Goal: Task Accomplishment & Management: Complete application form

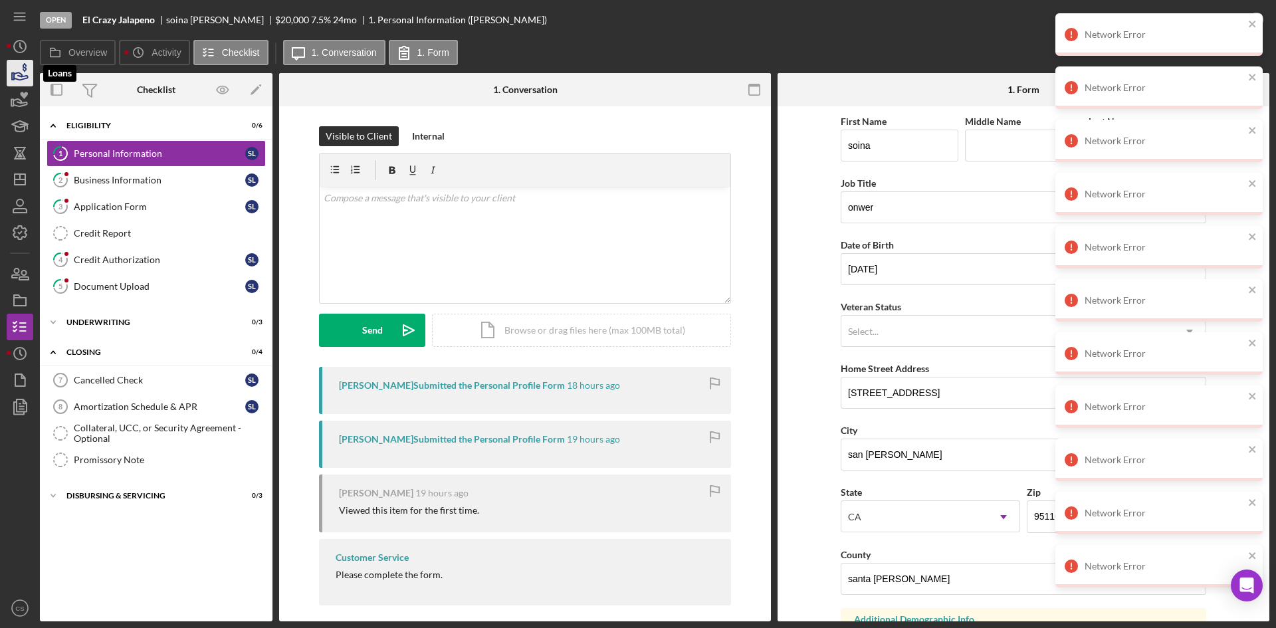
click at [16, 72] on icon "button" at bounding box center [19, 72] width 33 height 33
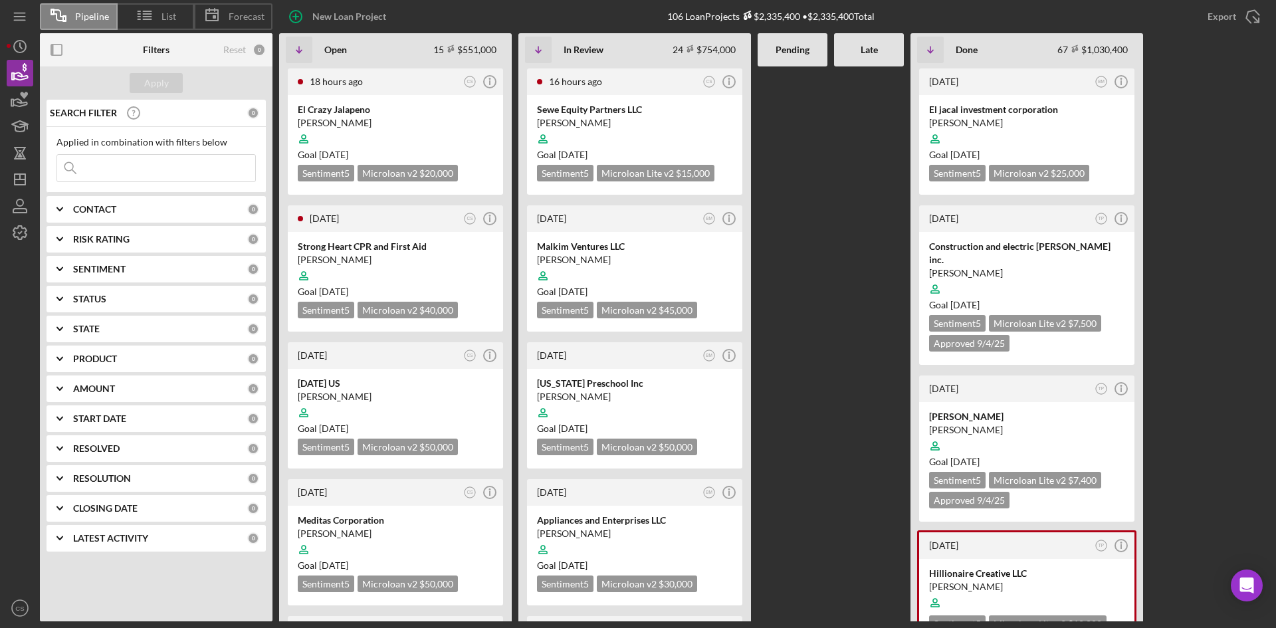
click at [171, 171] on input at bounding box center [156, 168] width 198 height 27
click at [858, 190] on div at bounding box center [869, 343] width 70 height 555
click at [191, 171] on input at bounding box center [156, 168] width 198 height 27
click at [842, 227] on div at bounding box center [869, 343] width 70 height 555
click at [195, 176] on input at bounding box center [156, 168] width 198 height 27
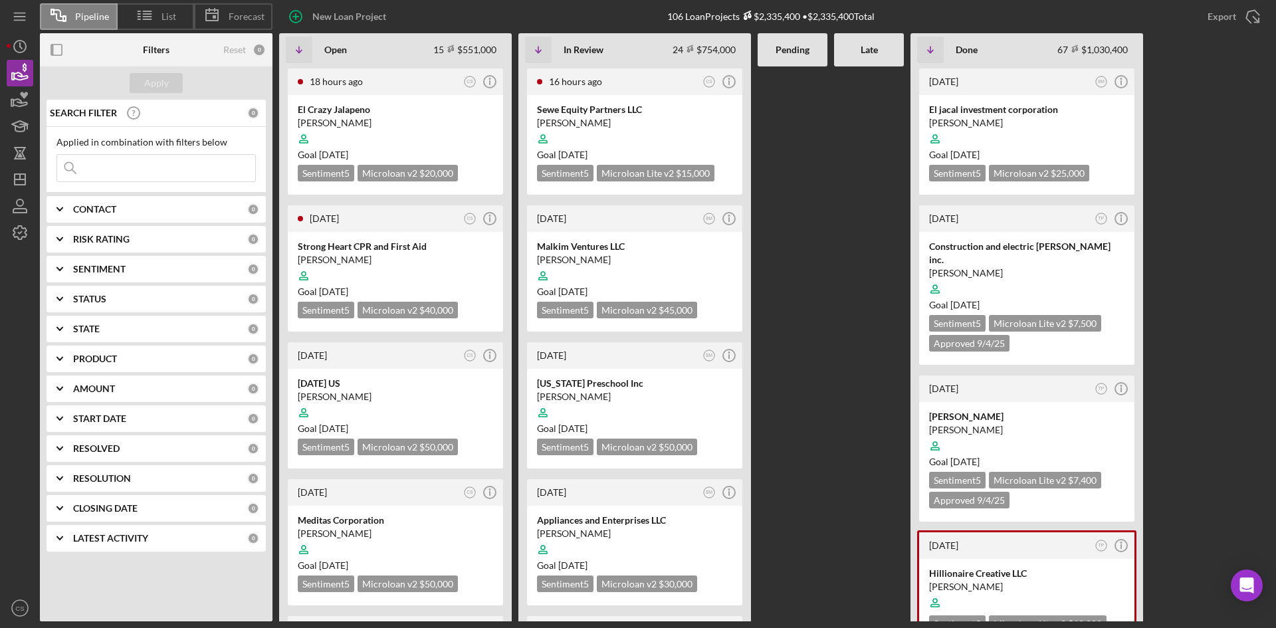
click at [801, 160] on div at bounding box center [792, 343] width 70 height 555
click at [431, 266] on div at bounding box center [395, 275] width 195 height 25
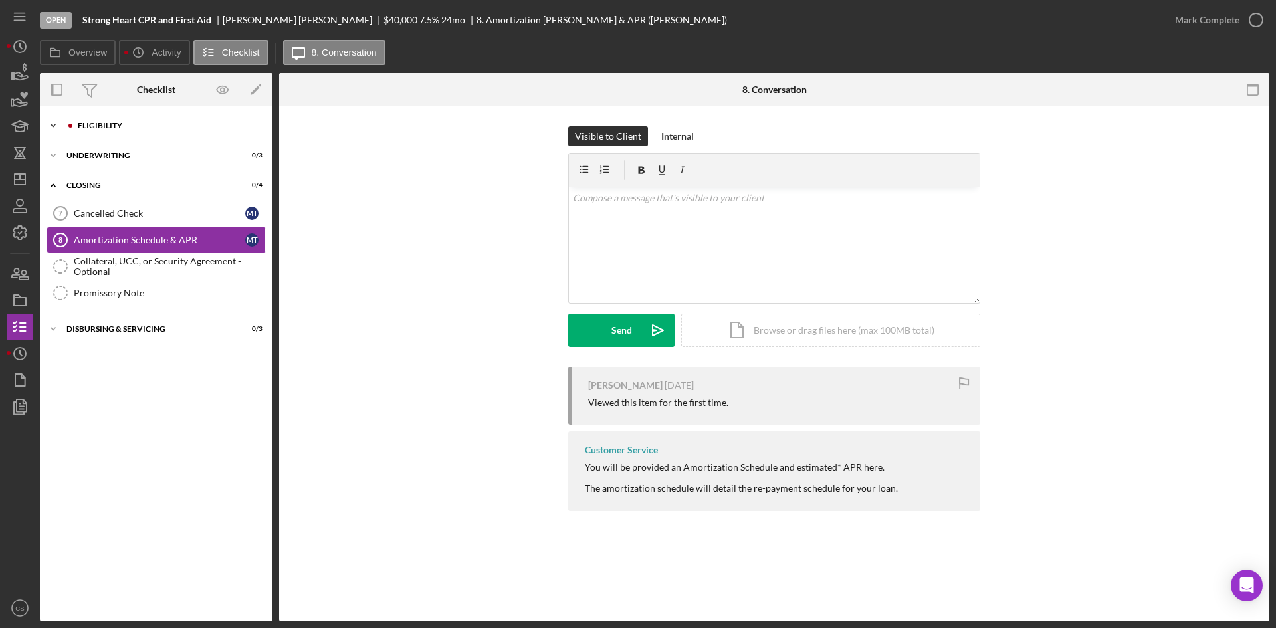
click at [179, 119] on div "Icon/Expander Eligibility 0 / 6" at bounding box center [156, 125] width 233 height 27
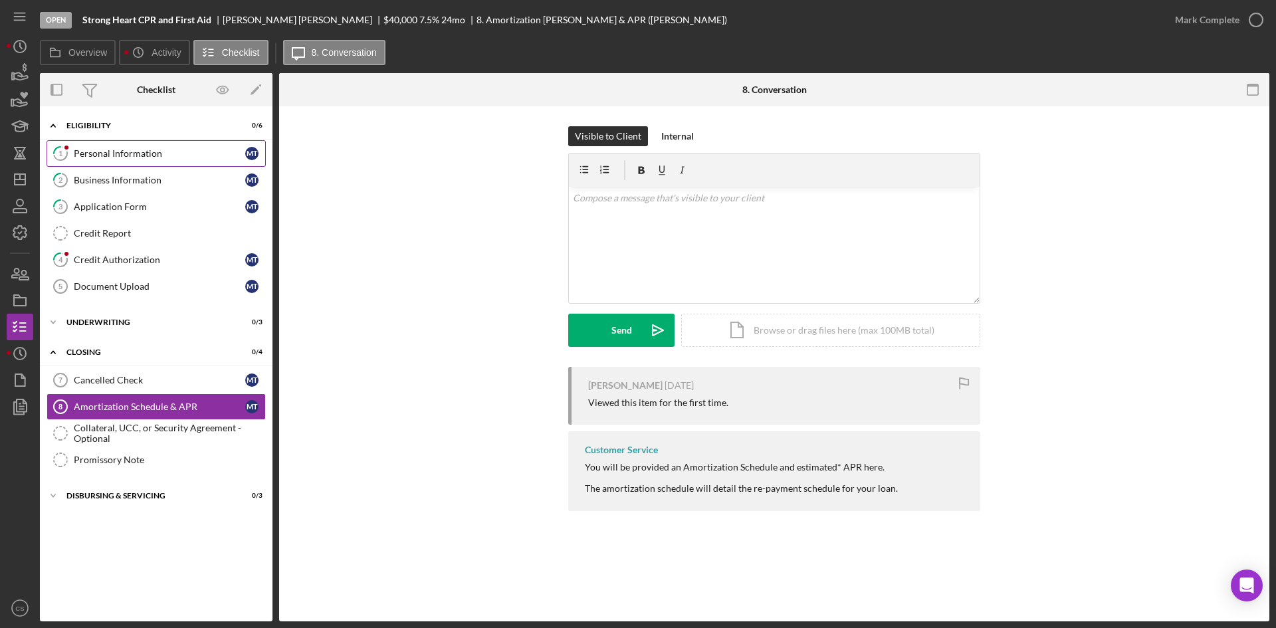
click at [135, 152] on div "Personal Information" at bounding box center [159, 153] width 171 height 11
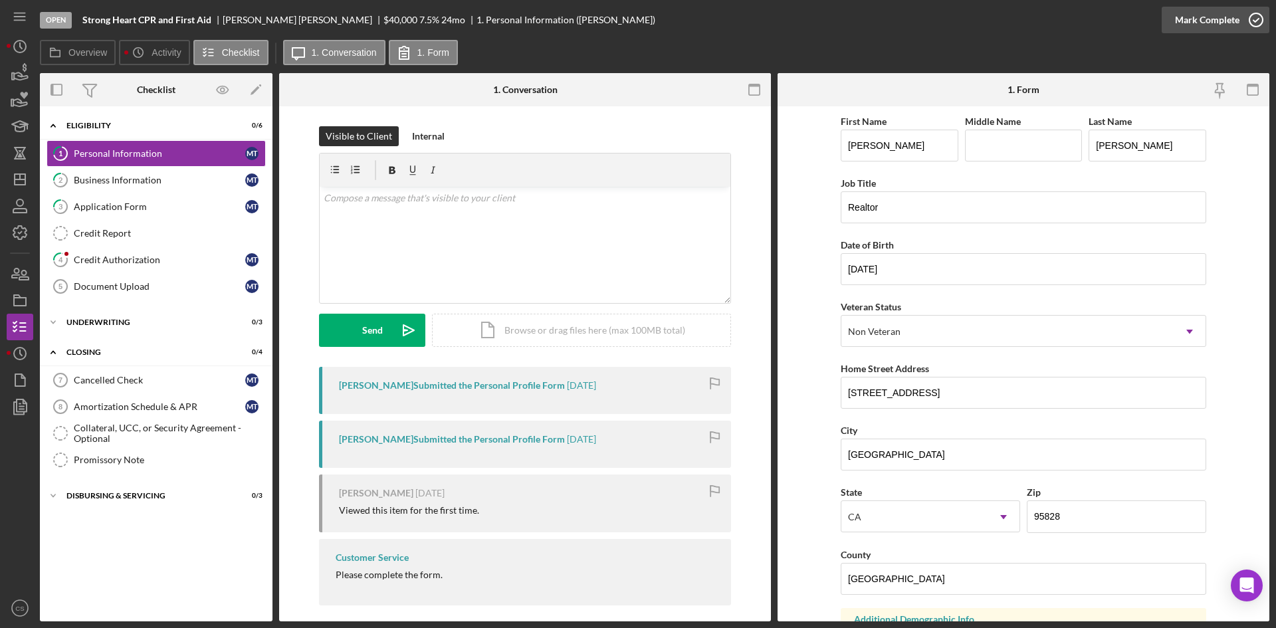
click at [1244, 17] on icon "button" at bounding box center [1255, 19] width 33 height 33
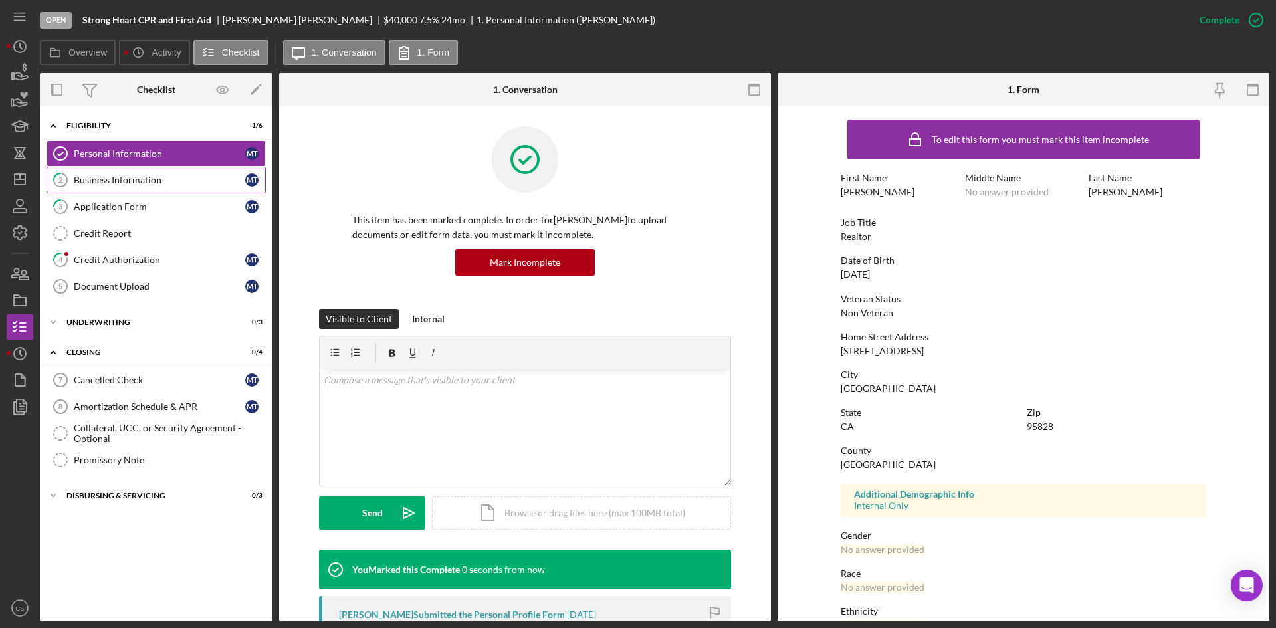
click at [176, 185] on div "Business Information" at bounding box center [159, 180] width 171 height 11
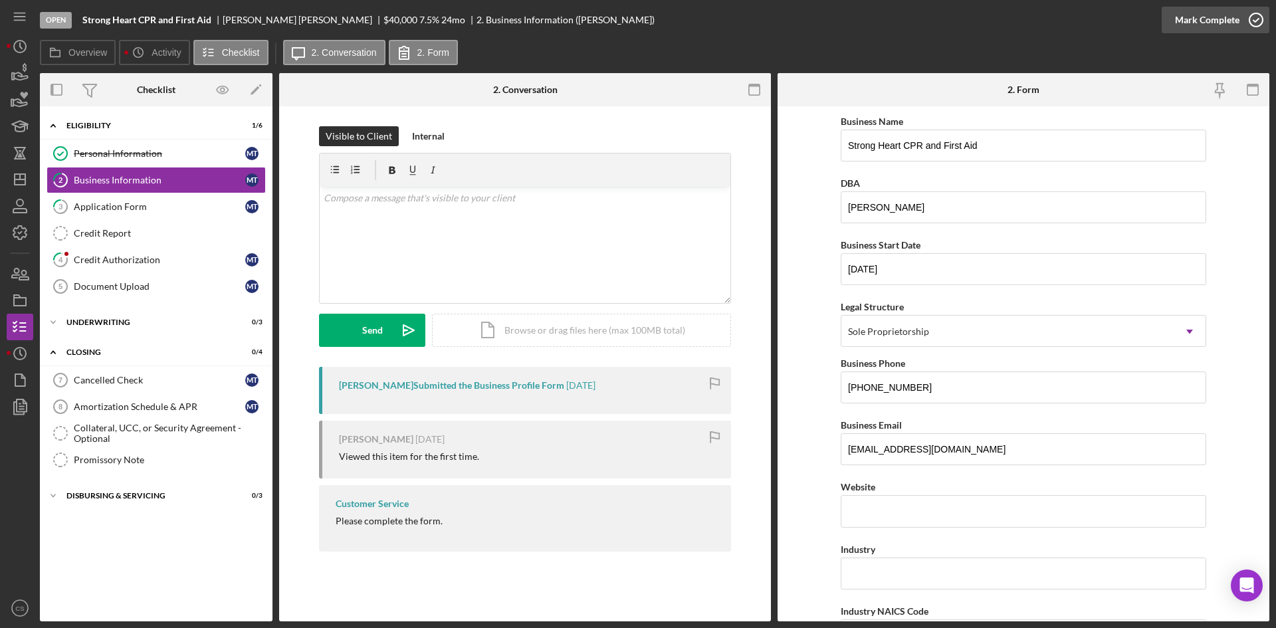
click at [1256, 21] on icon "button" at bounding box center [1255, 19] width 33 height 33
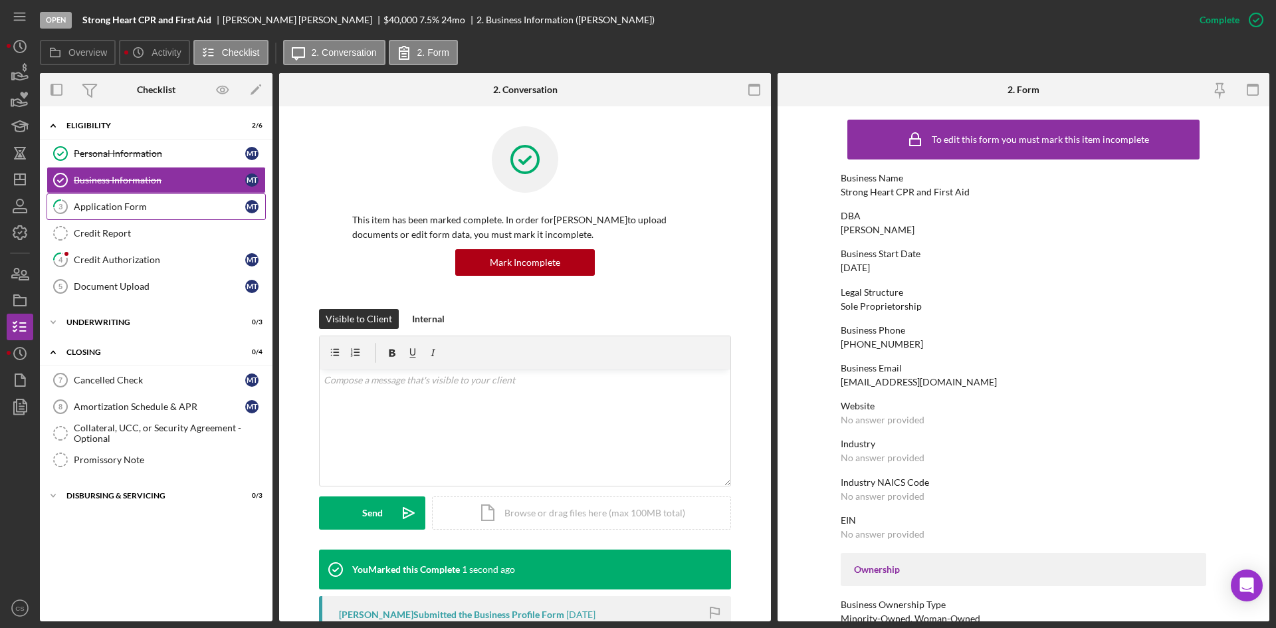
click at [190, 207] on div "Application Form" at bounding box center [159, 206] width 171 height 11
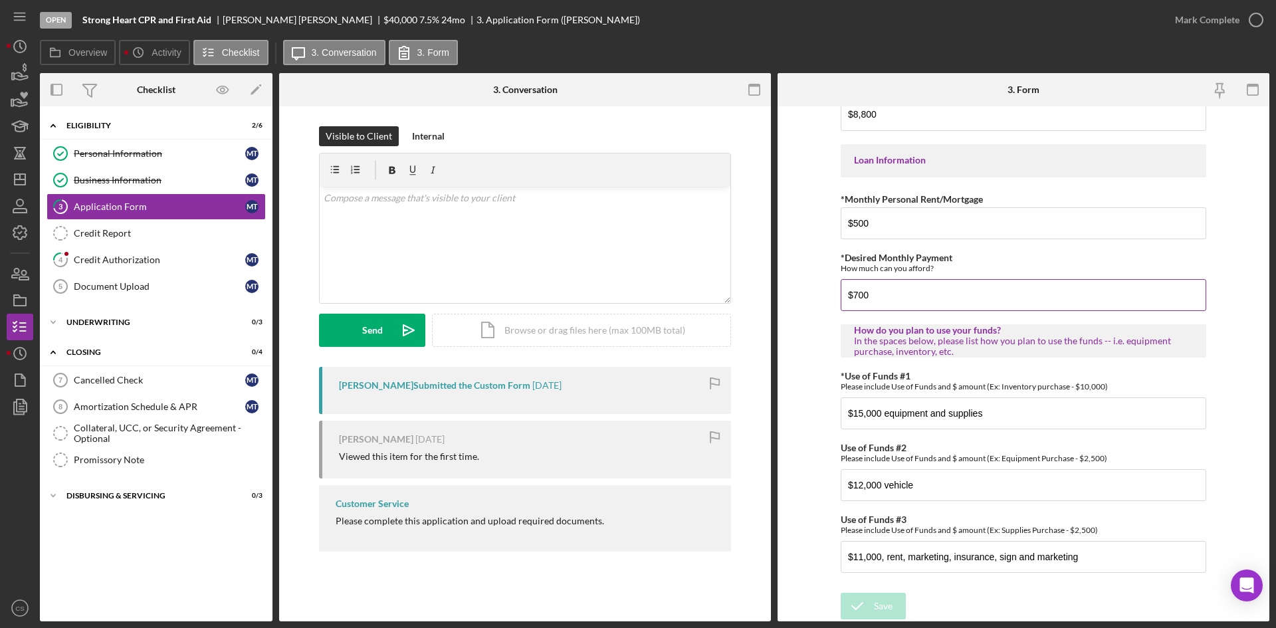
scroll to position [629, 0]
click at [934, 298] on input "$700" at bounding box center [1022, 295] width 365 height 32
click at [908, 289] on input "$700" at bounding box center [1022, 295] width 365 height 32
click at [1042, 409] on input "$15,000 equipment and supplies" at bounding box center [1022, 413] width 365 height 32
click at [996, 494] on input "$12,000 vehicle" at bounding box center [1022, 485] width 365 height 32
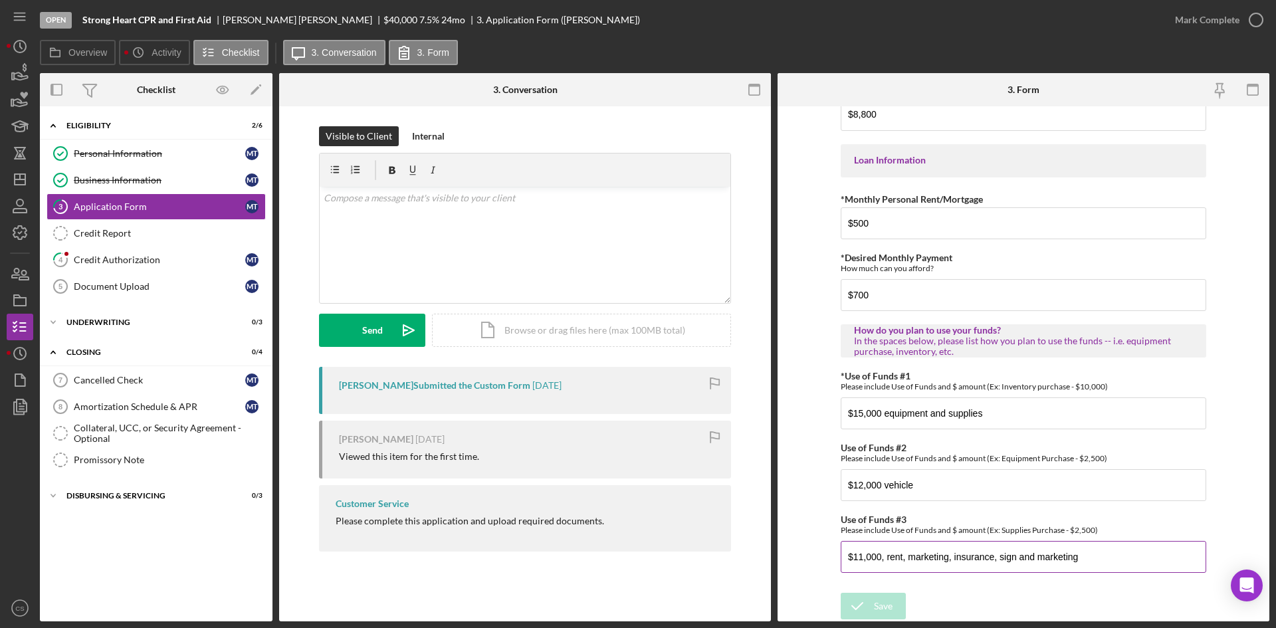
click at [1088, 558] on input "$11,000, rent, marketing, insurance, sign and marketing" at bounding box center [1022, 557] width 365 height 32
click at [1100, 563] on input "$11,000, rent, marketing, insurance, sign and marketing" at bounding box center [1022, 557] width 365 height 32
click at [1012, 415] on input "$15,000 equipment and supplies" at bounding box center [1022, 413] width 365 height 32
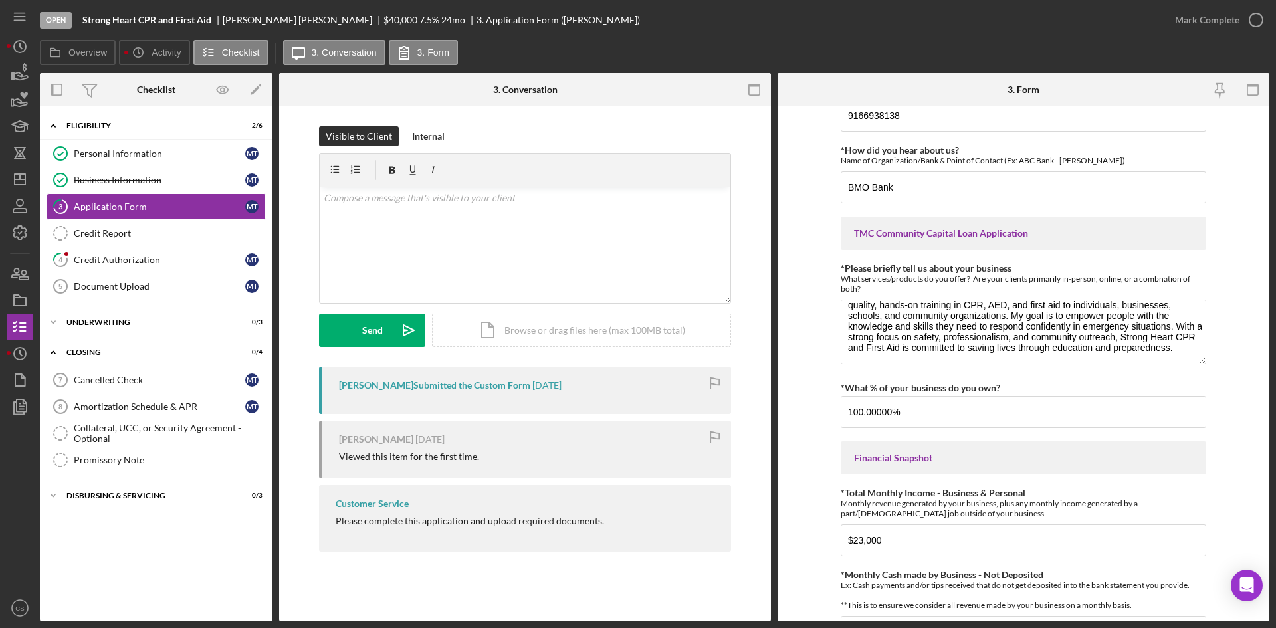
scroll to position [0, 0]
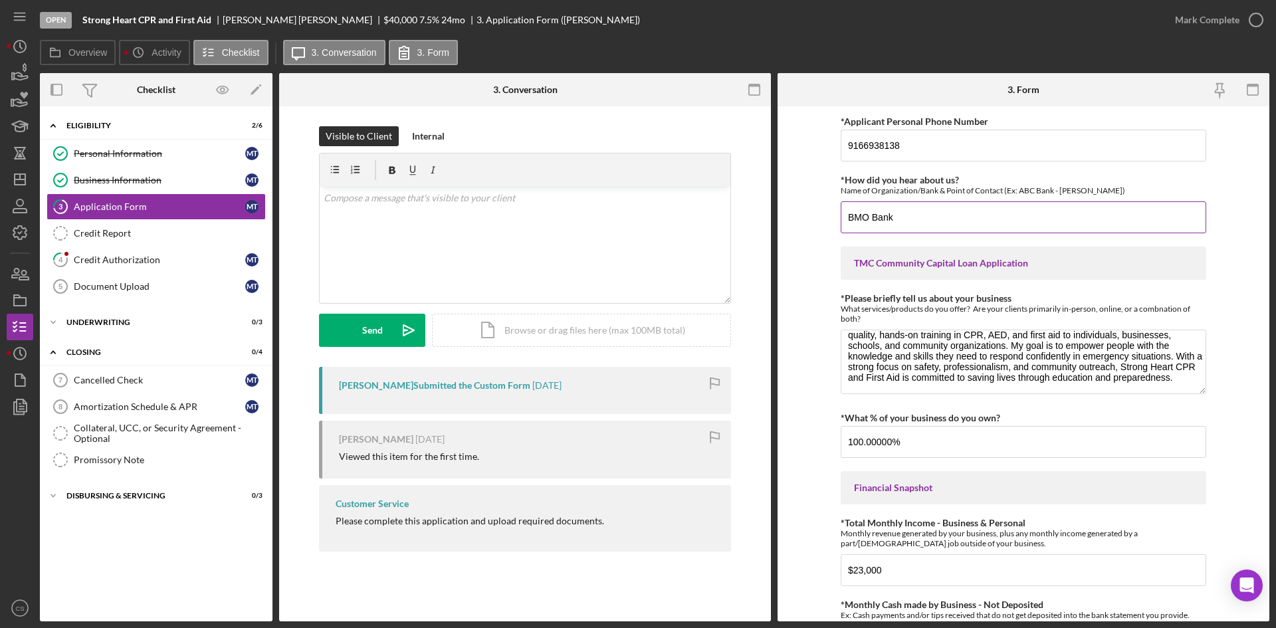
click at [933, 219] on input "BMO Bank" at bounding box center [1022, 217] width 365 height 32
click at [847, 219] on input "BMO Bank" at bounding box center [1022, 217] width 365 height 32
click at [904, 214] on input "BMO Bank" at bounding box center [1022, 217] width 365 height 32
click at [874, 215] on input "BMO Bank" at bounding box center [1022, 217] width 365 height 32
click at [867, 218] on input "BMO Bank" at bounding box center [1022, 217] width 365 height 32
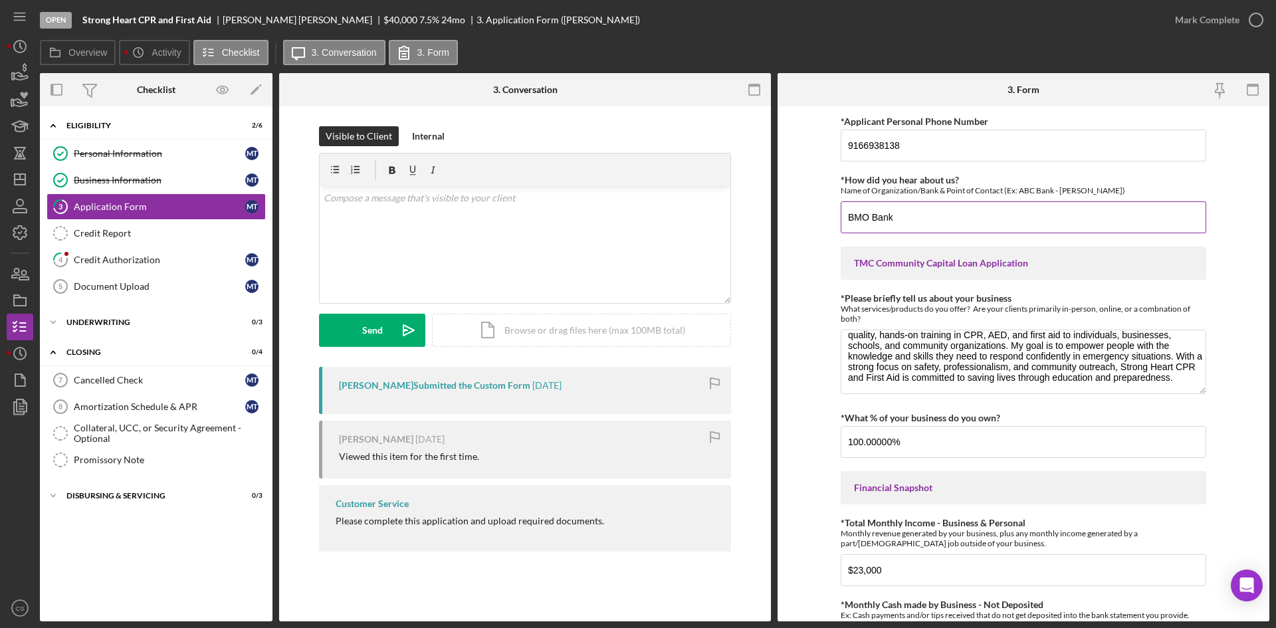
click at [848, 215] on input "BMO Bank" at bounding box center [1022, 217] width 365 height 32
type input "Monica BMO Bank"
click at [992, 194] on div "Name of Organization/Bank & Point of Contact (Ex: ABC Bank - Jane Doe)" at bounding box center [1022, 190] width 365 height 10
click at [974, 208] on input "Monica BMO Bank" at bounding box center [1022, 217] width 365 height 32
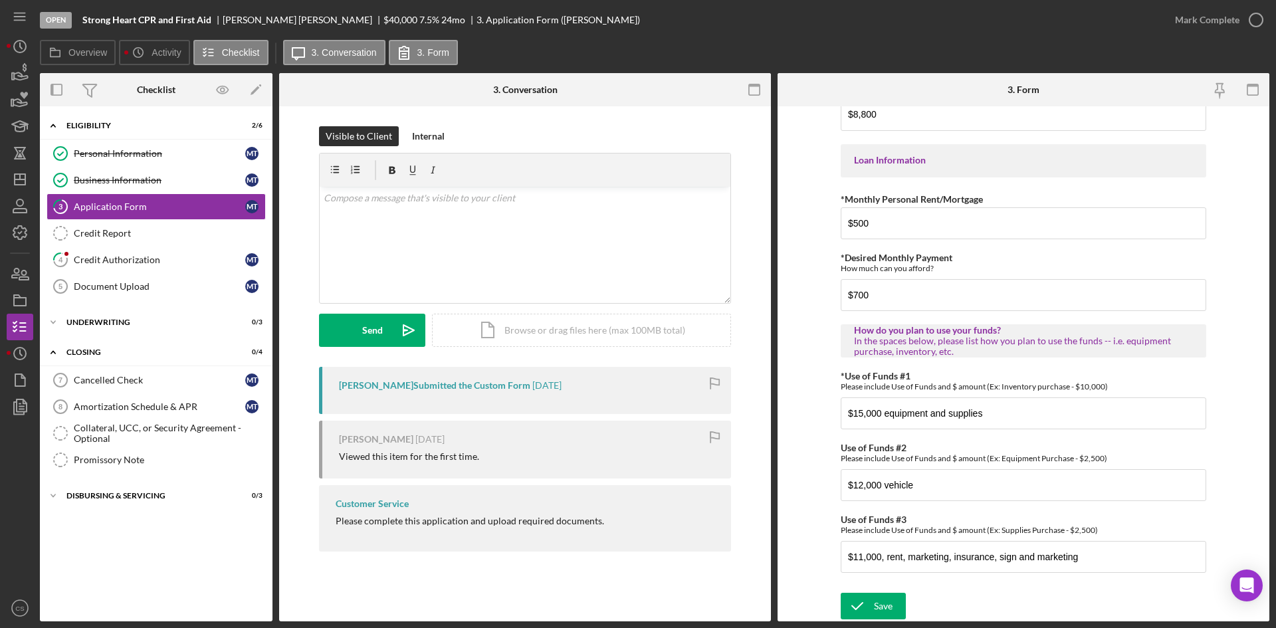
scroll to position [629, 0]
click at [972, 493] on input "$12,000 vehicle" at bounding box center [1022, 485] width 365 height 32
click at [136, 245] on link "Credit Report Credit Report" at bounding box center [156, 233] width 219 height 27
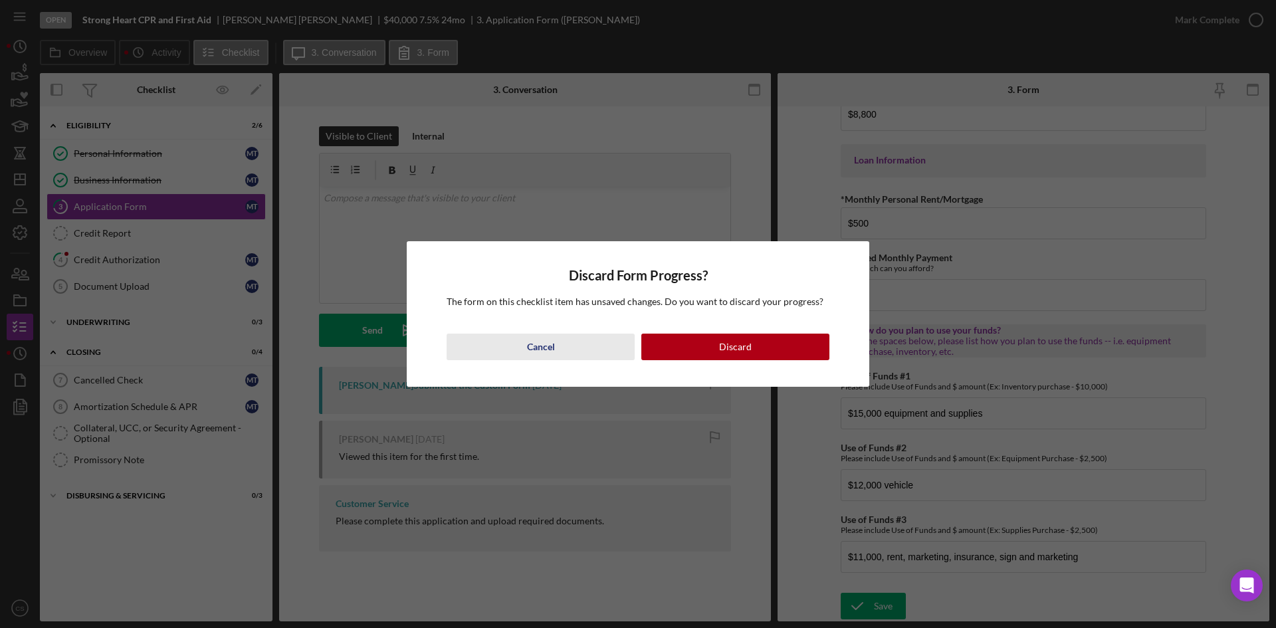
click at [574, 357] on button "Cancel" at bounding box center [540, 347] width 188 height 27
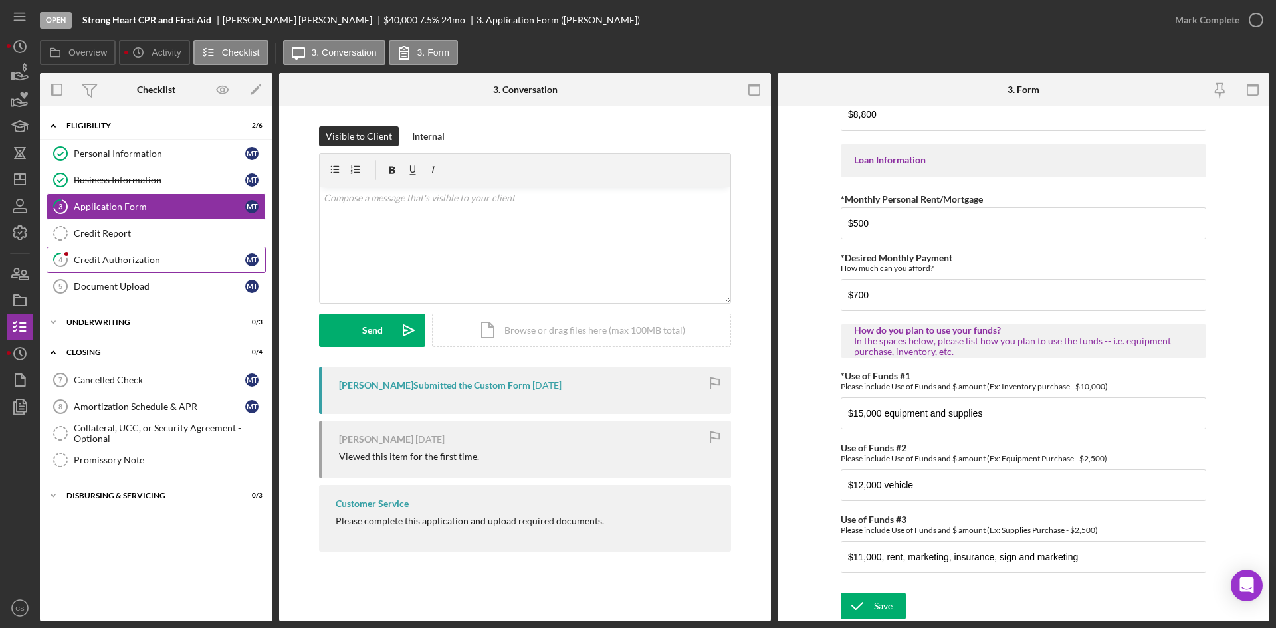
click at [187, 262] on div "Credit Authorization" at bounding box center [159, 259] width 171 height 11
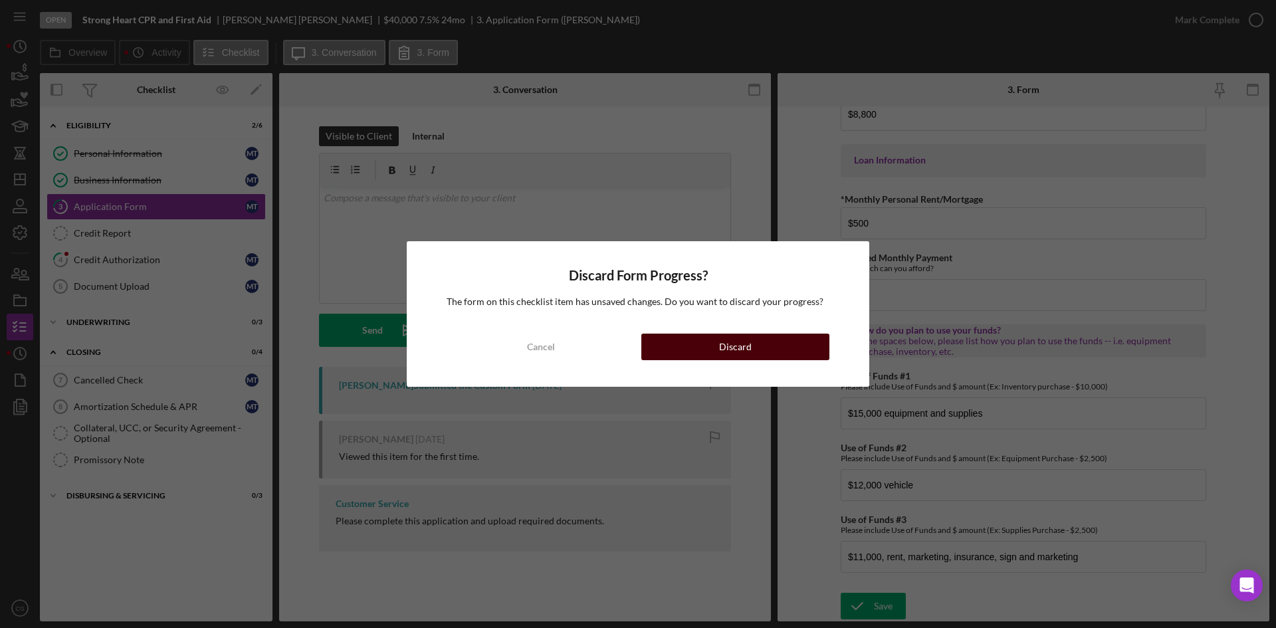
click at [783, 347] on button "Discard" at bounding box center [735, 347] width 188 height 27
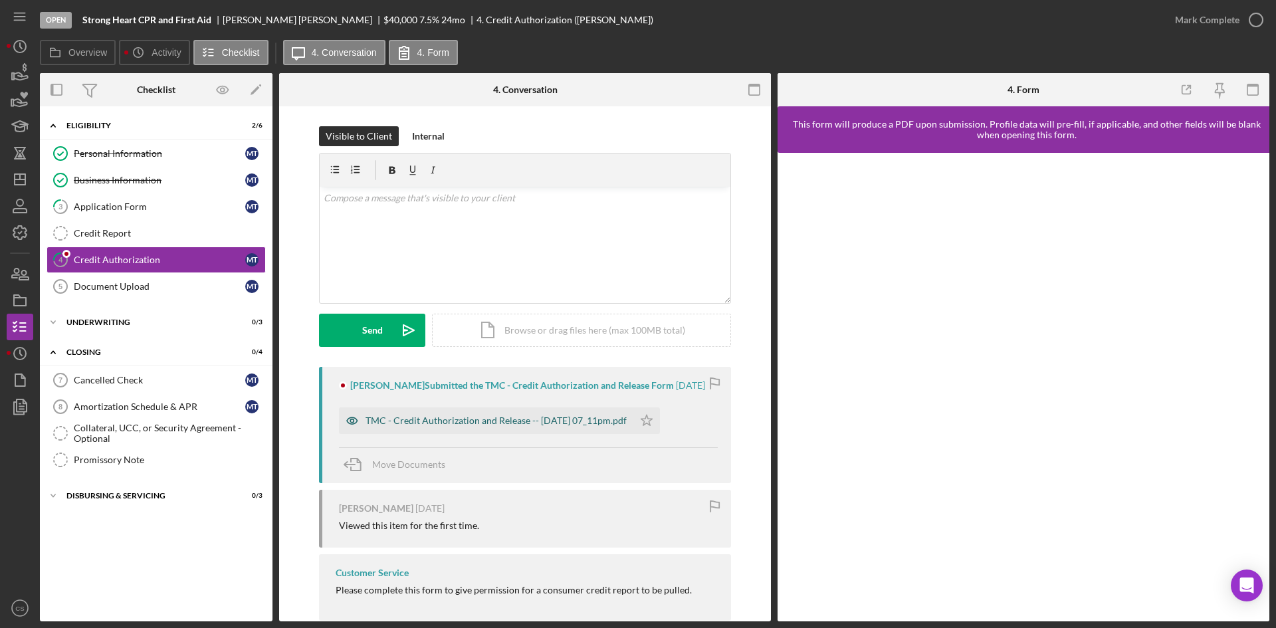
click at [539, 425] on div "TMC - Credit Authorization and Release -- 2025-09-17 07_11pm.pdf" at bounding box center [495, 420] width 261 height 11
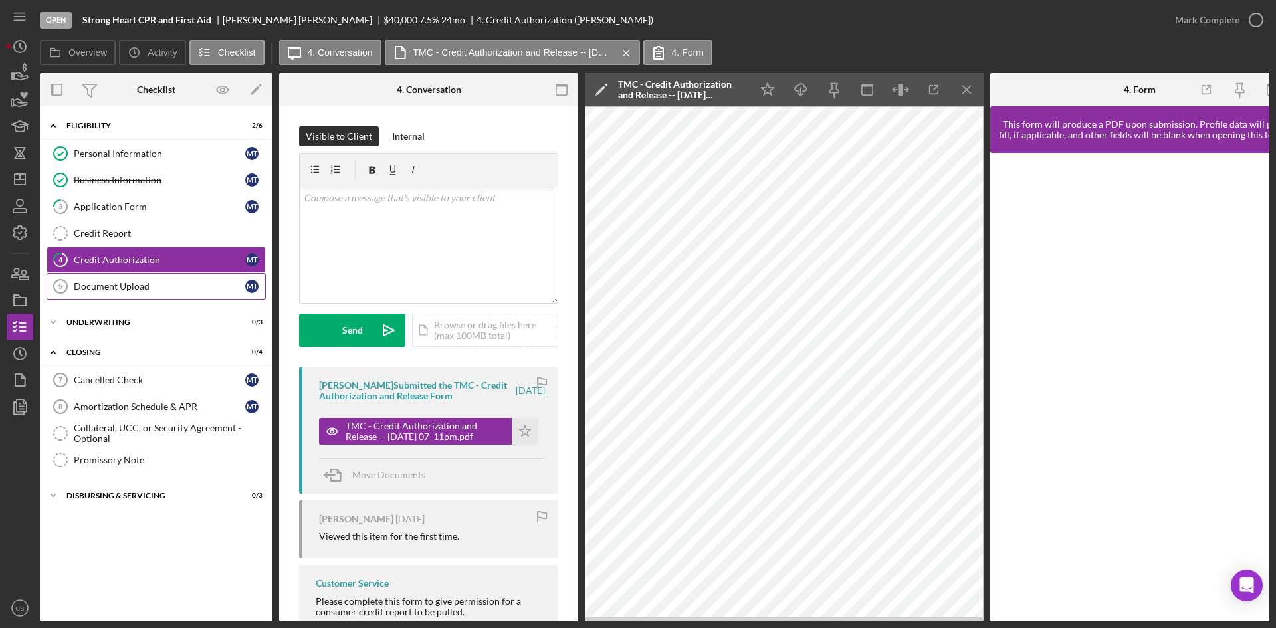
click at [164, 274] on link "Document Upload 5 Document Upload M T" at bounding box center [156, 286] width 219 height 27
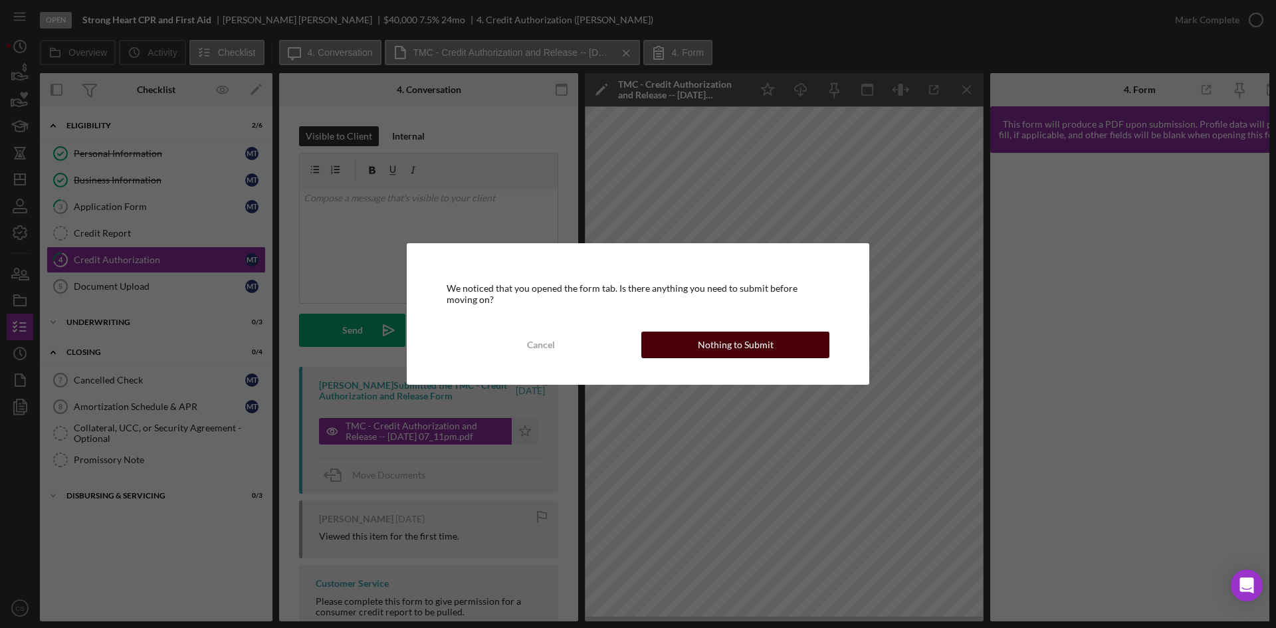
click at [678, 334] on button "Nothing to Submit" at bounding box center [735, 345] width 188 height 27
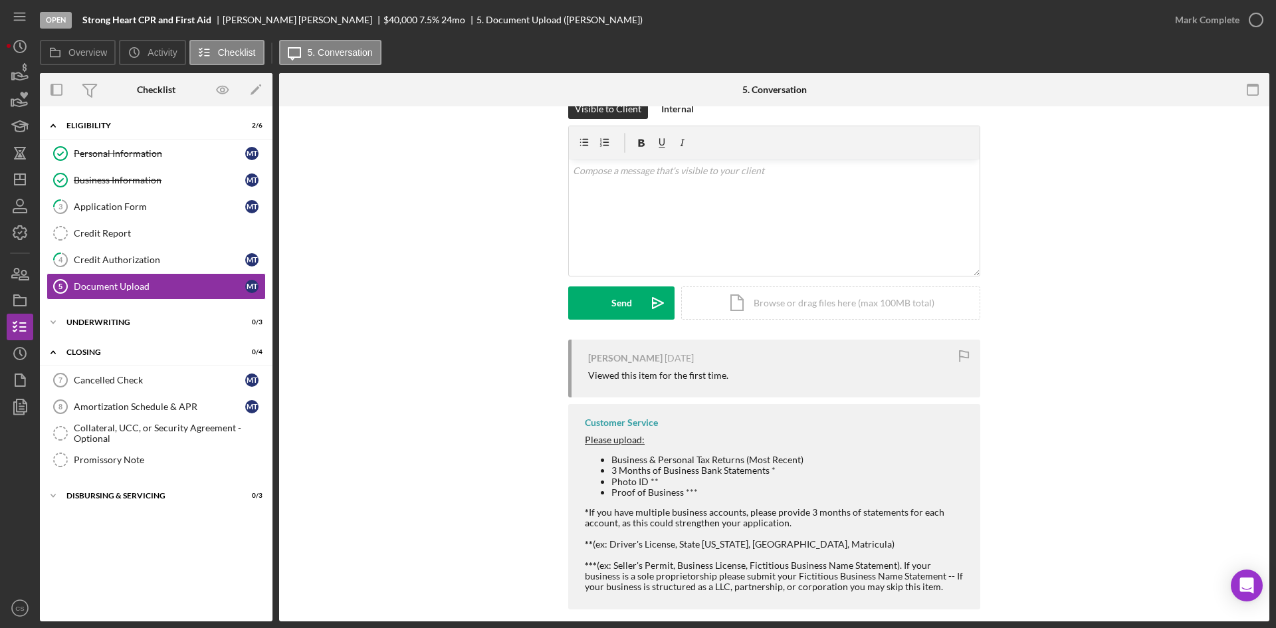
scroll to position [42, 0]
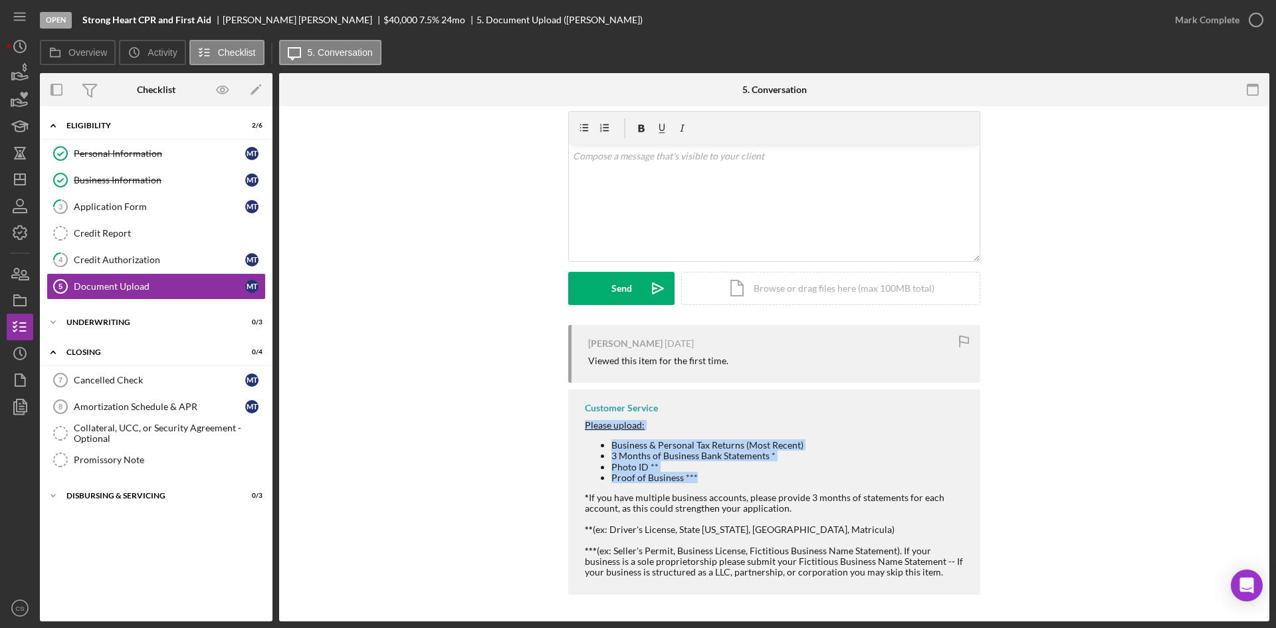
drag, startPoint x: 581, startPoint y: 423, endPoint x: 741, endPoint y: 476, distance: 168.7
click at [741, 476] on div "Customer Service Please upload: Business & Personal Tax Returns (Most Recent) 3…" at bounding box center [774, 491] width 412 height 205
copy div "Please upload: Business & Personal Tax Returns (Most Recent) 3 Months of Busine…"
click at [688, 225] on div "v Color teal Color pink Remove color Add row above Add row below Add column bef…" at bounding box center [774, 203] width 411 height 116
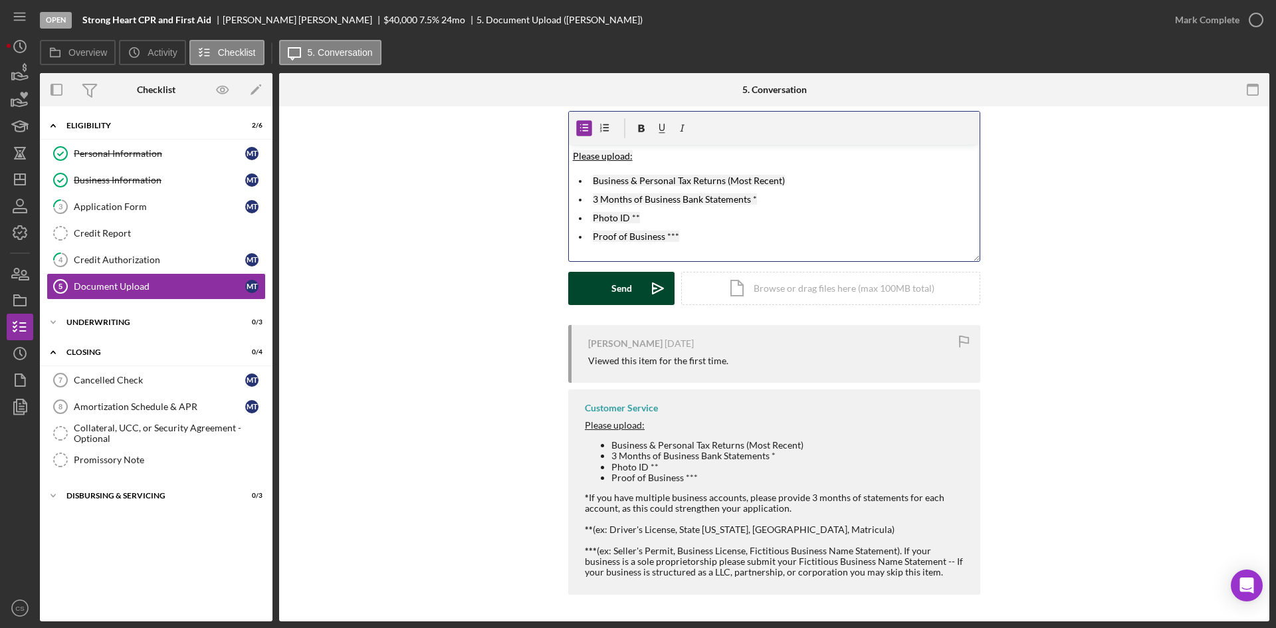
click at [625, 290] on div "Send" at bounding box center [621, 288] width 21 height 33
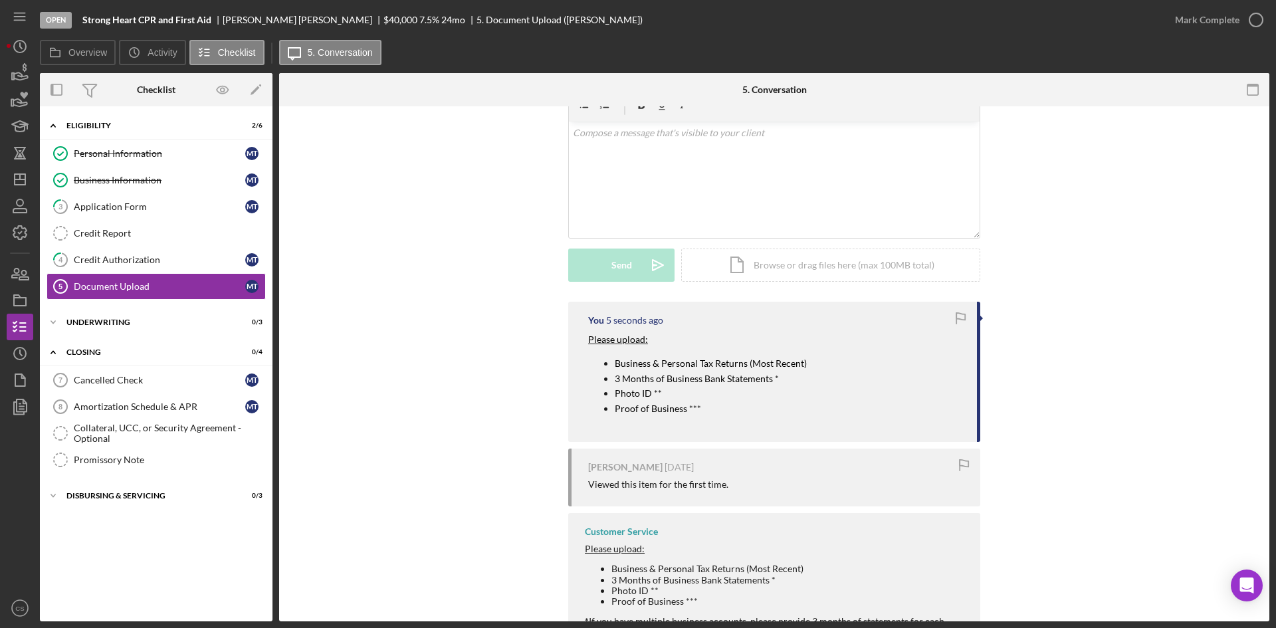
scroll to position [56, 0]
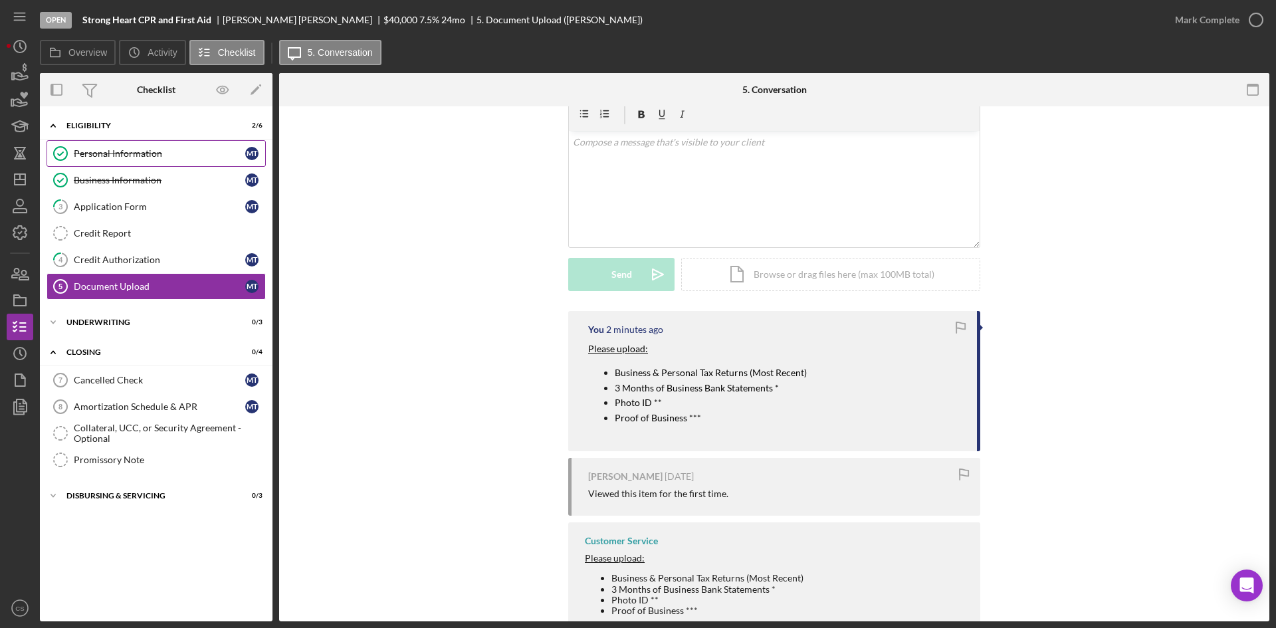
click at [149, 158] on div "Personal Information" at bounding box center [159, 153] width 171 height 11
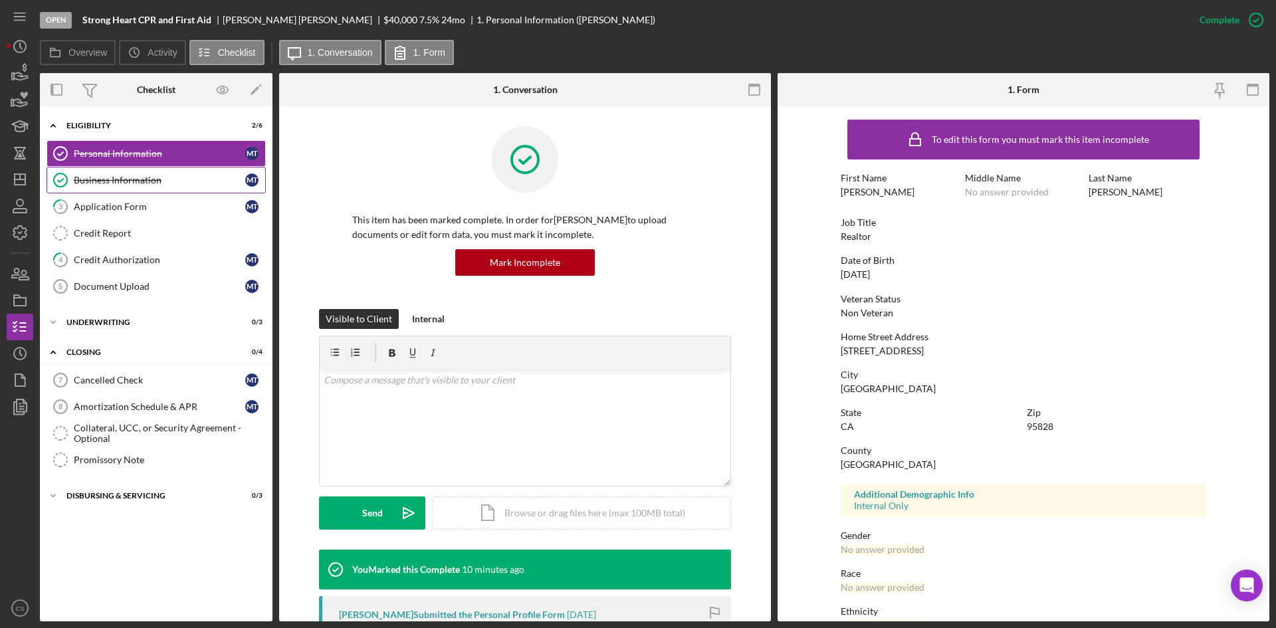
click at [161, 183] on div "Business Information" at bounding box center [159, 180] width 171 height 11
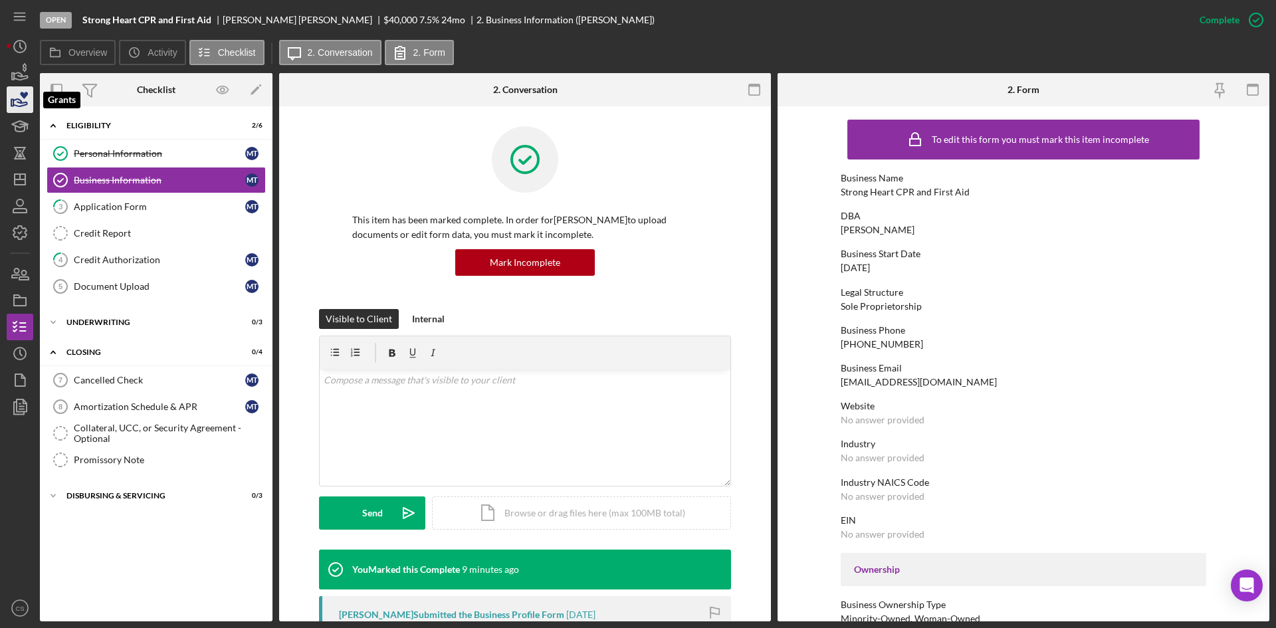
click at [16, 101] on icon "button" at bounding box center [19, 99] width 33 height 33
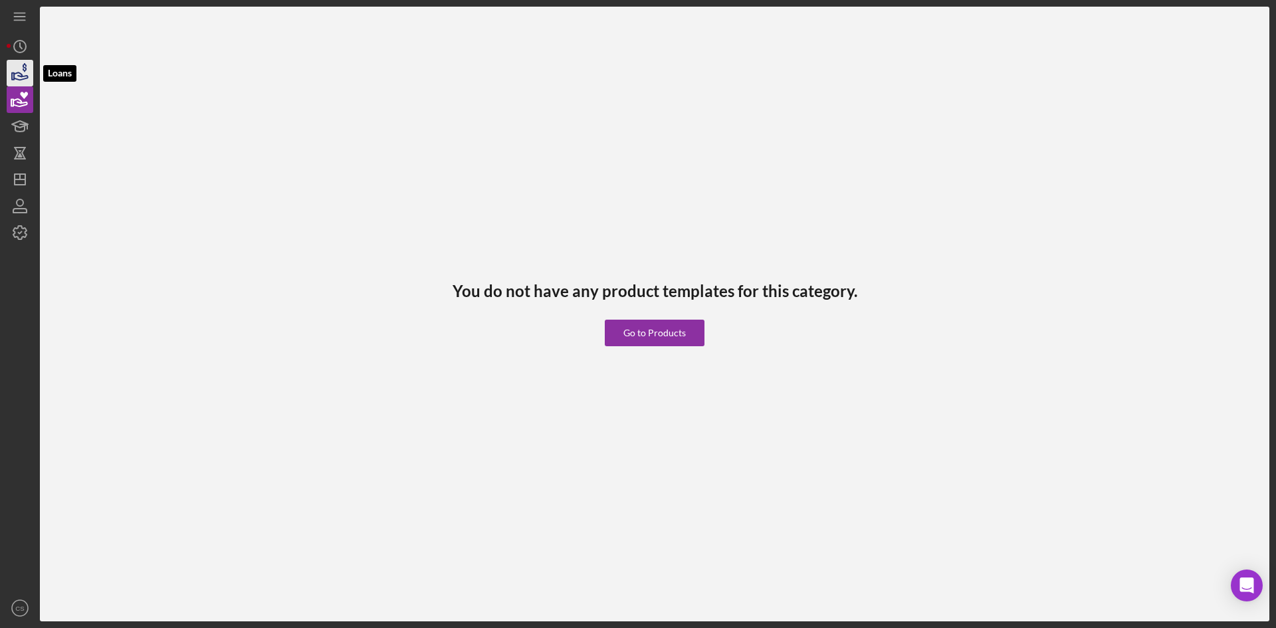
click at [14, 74] on polygon "button" at bounding box center [13, 76] width 2 height 7
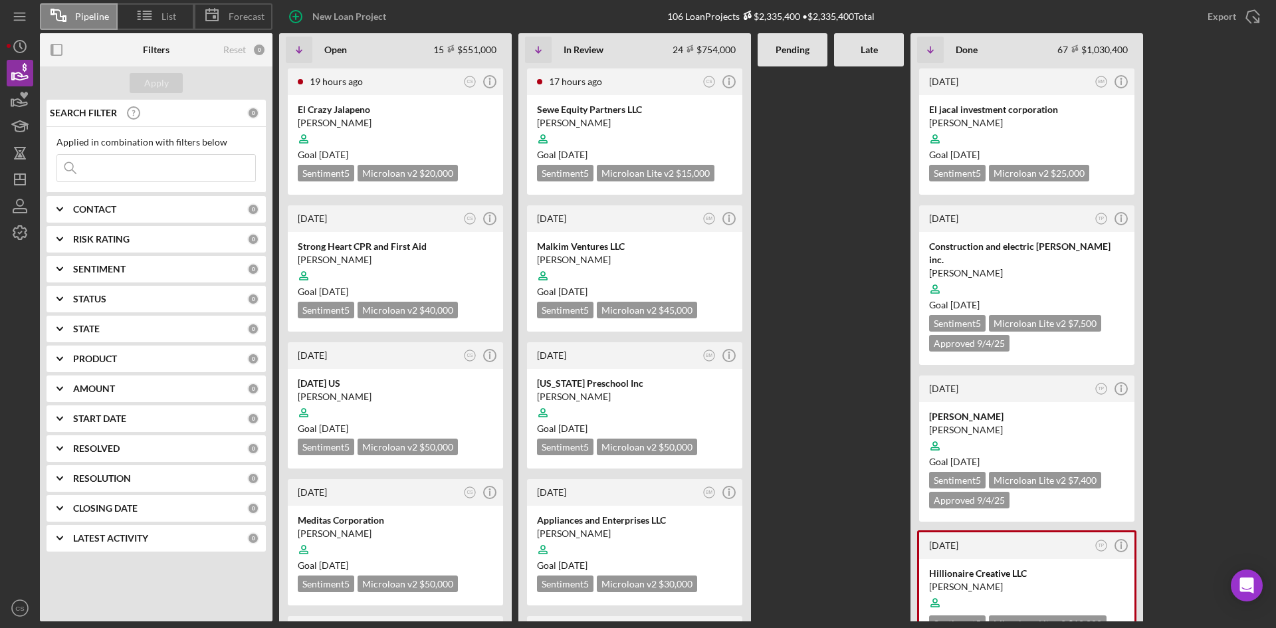
click at [157, 171] on input at bounding box center [156, 168] width 198 height 27
click at [339, 268] on div at bounding box center [395, 275] width 195 height 25
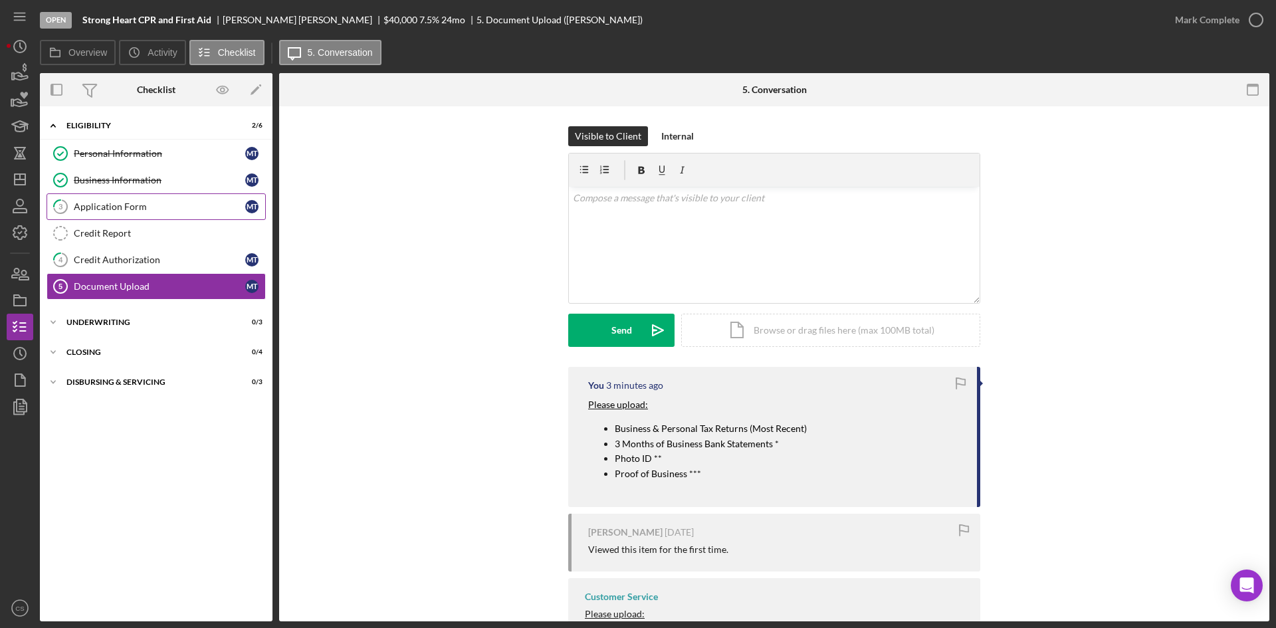
click at [127, 199] on link "3 Application Form M T" at bounding box center [156, 206] width 219 height 27
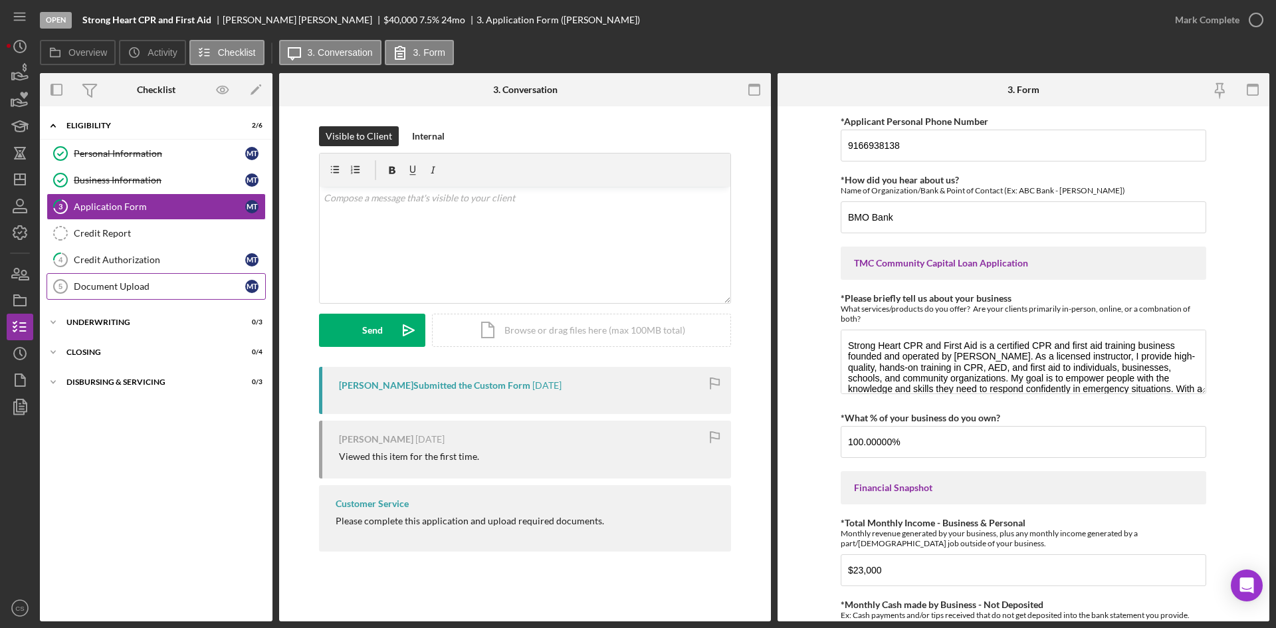
click at [139, 282] on div "Document Upload" at bounding box center [159, 286] width 171 height 11
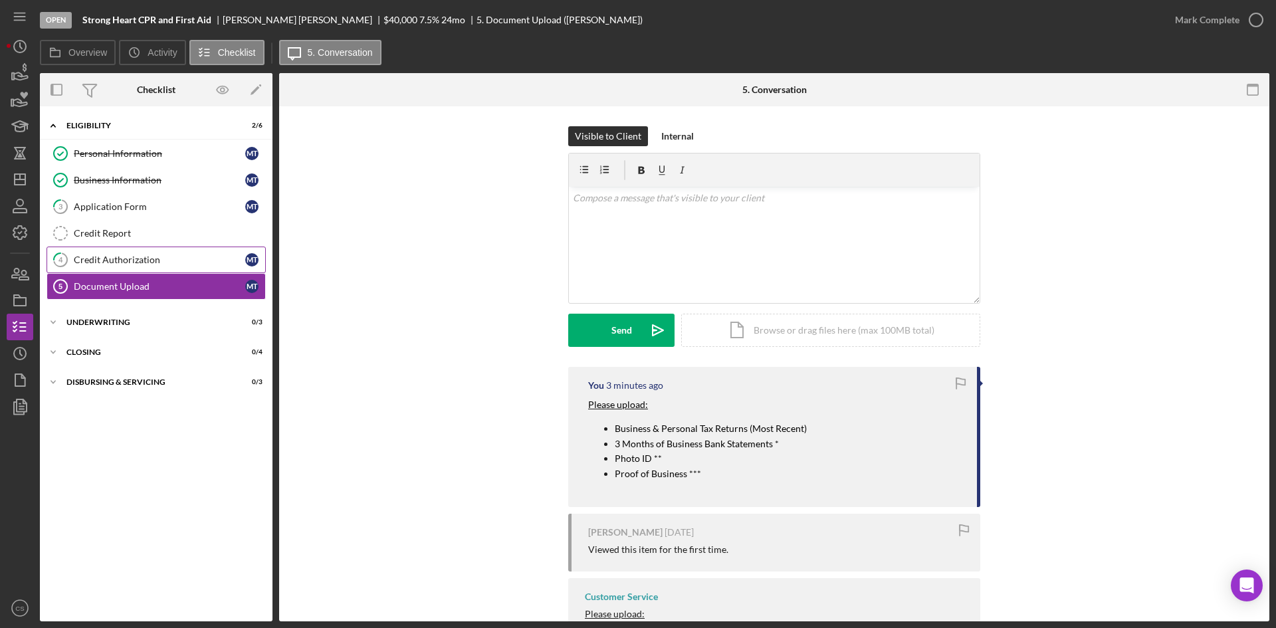
click at [140, 263] on div "Credit Authorization" at bounding box center [159, 259] width 171 height 11
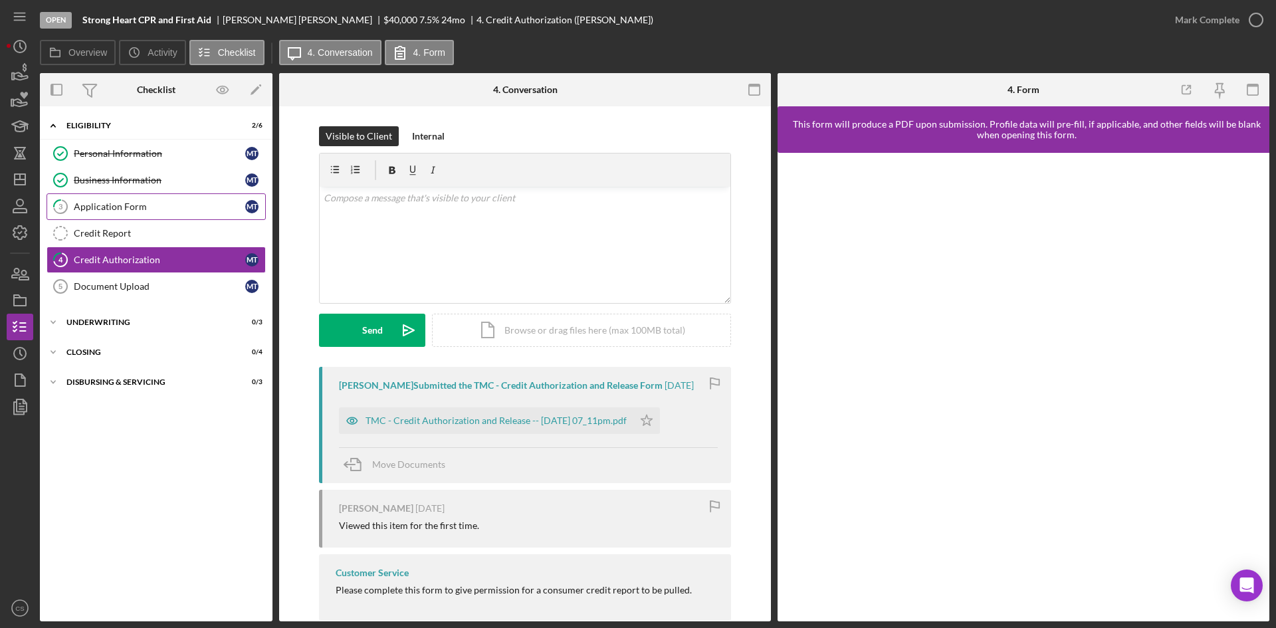
click at [127, 199] on link "3 Application Form M T" at bounding box center [156, 206] width 219 height 27
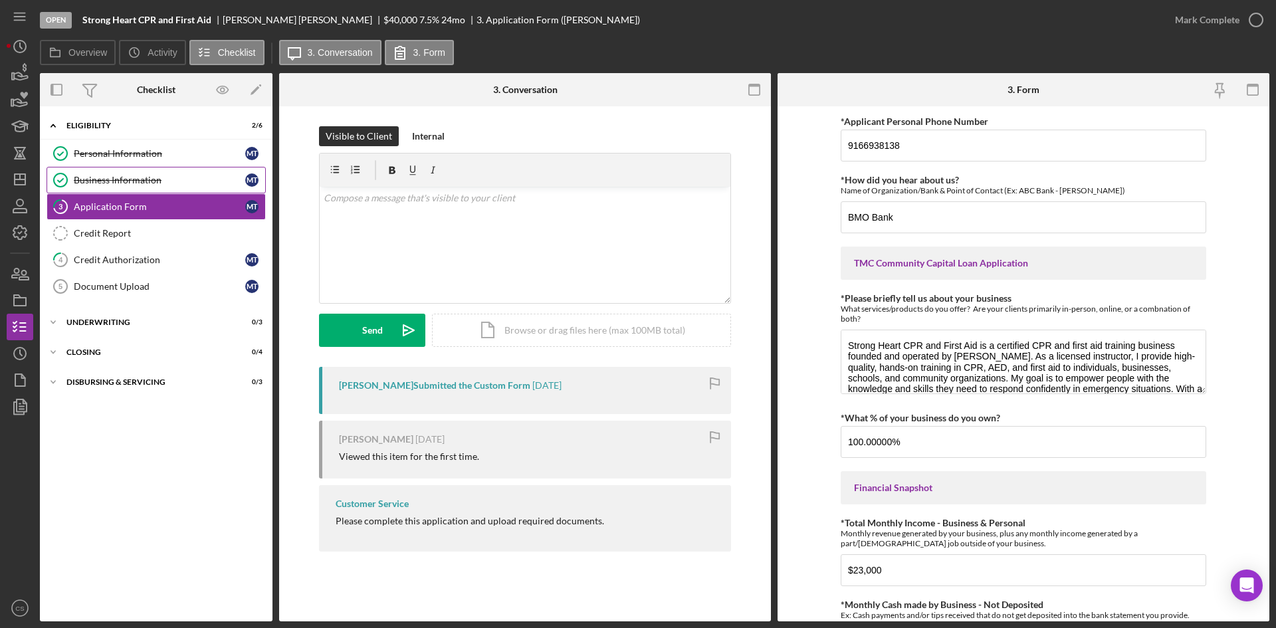
click at [157, 178] on div "Business Information" at bounding box center [159, 180] width 171 height 11
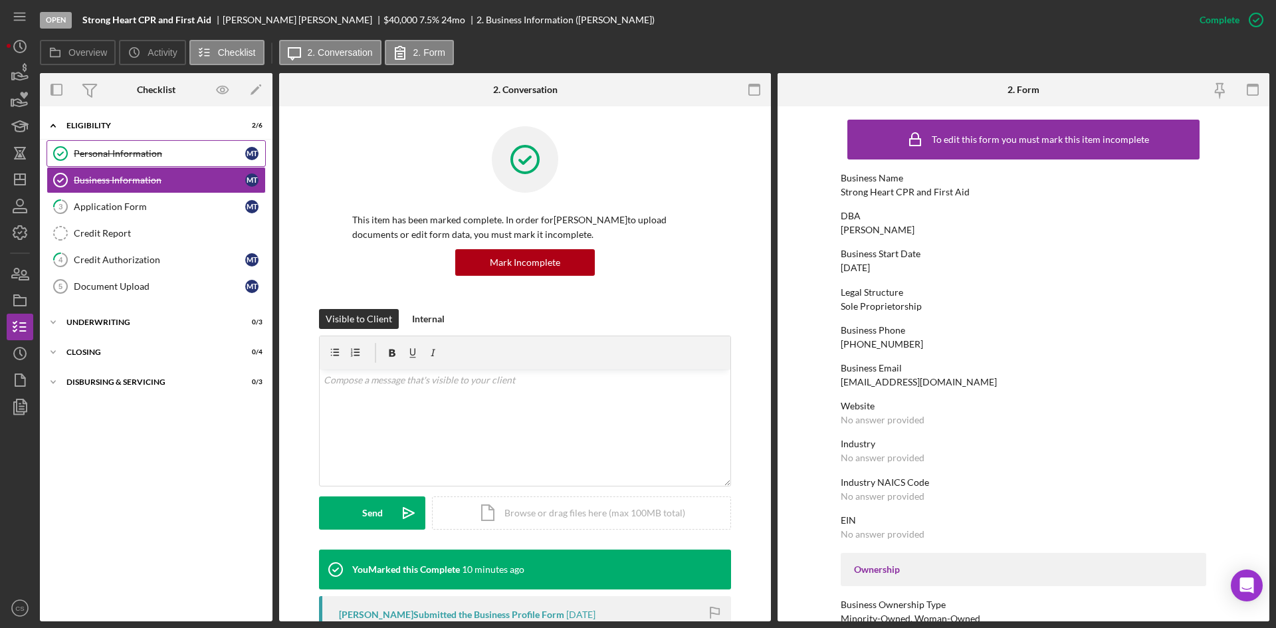
click at [173, 155] on div "Personal Information" at bounding box center [159, 153] width 171 height 11
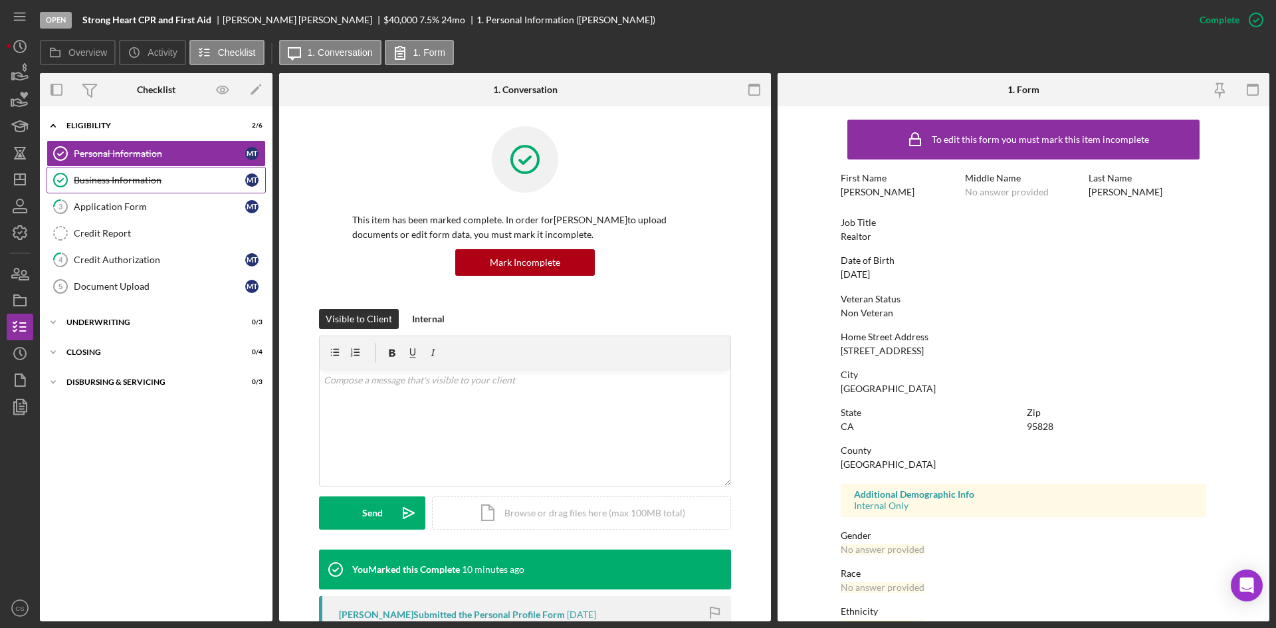
click at [145, 183] on div "Business Information" at bounding box center [159, 180] width 171 height 11
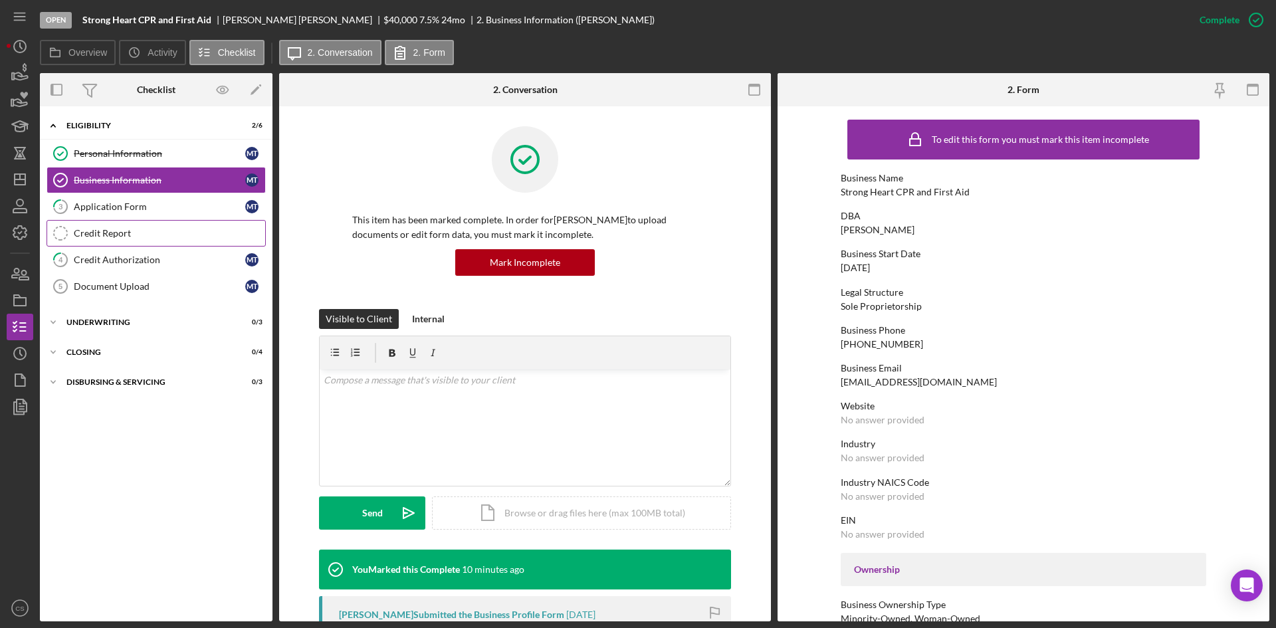
click at [156, 225] on link "Credit Report Credit Report" at bounding box center [156, 233] width 219 height 27
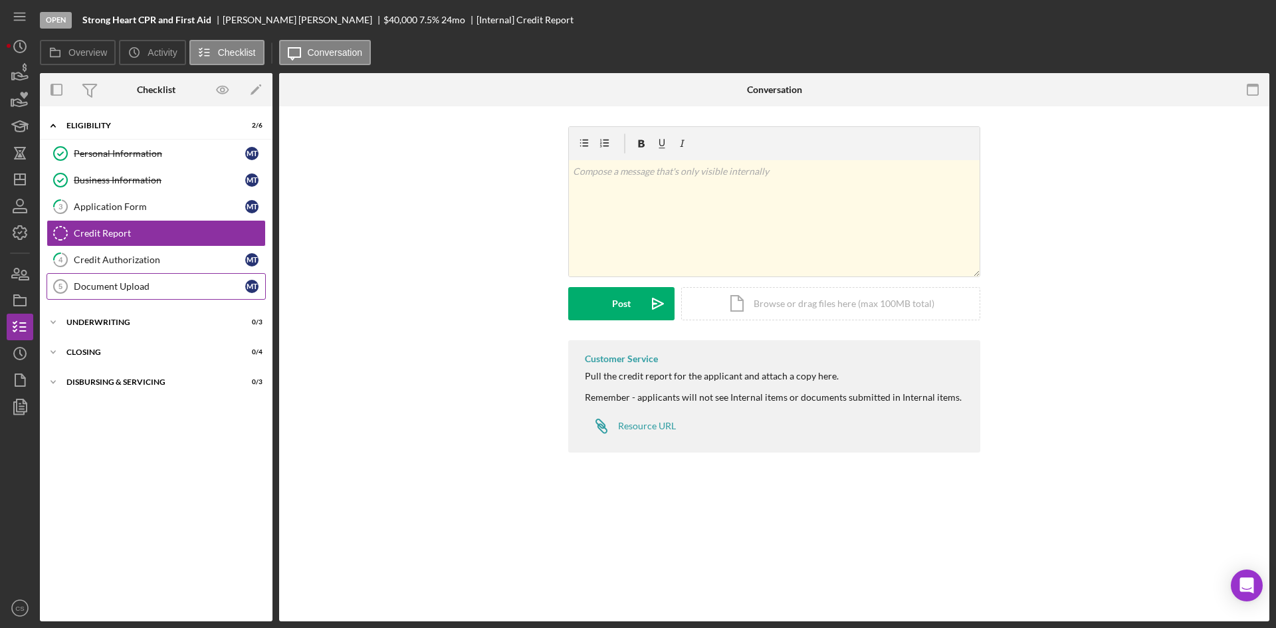
click at [156, 286] on div "Document Upload" at bounding box center [159, 286] width 171 height 11
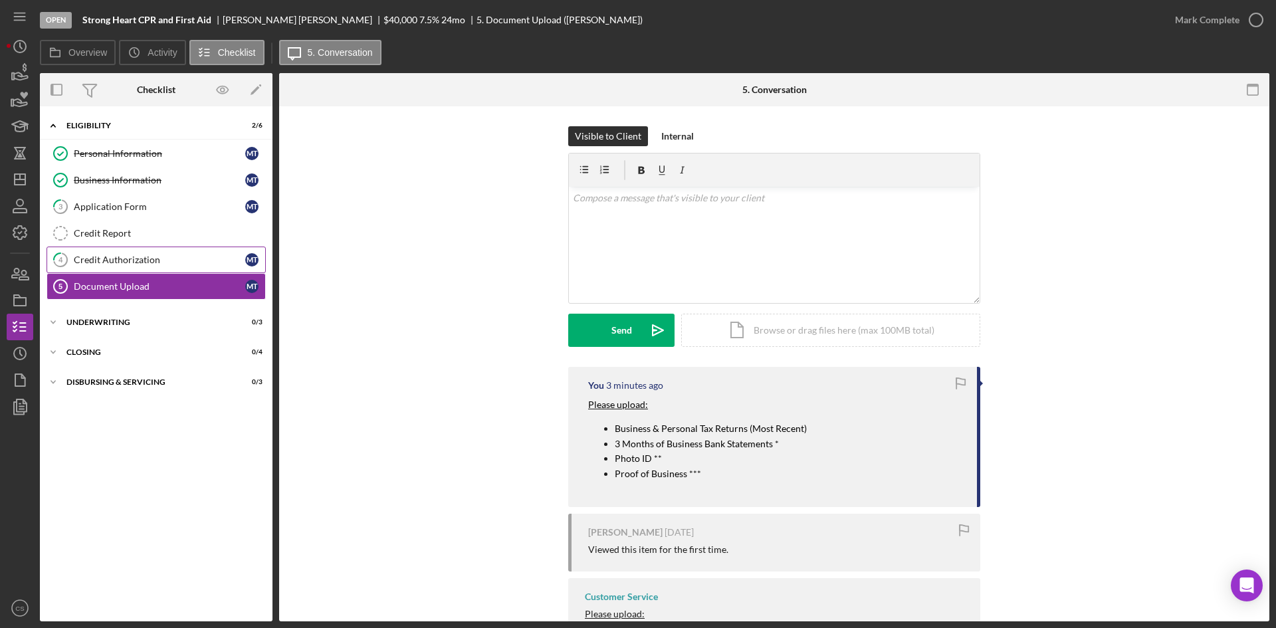
click at [156, 263] on div "Credit Authorization" at bounding box center [159, 259] width 171 height 11
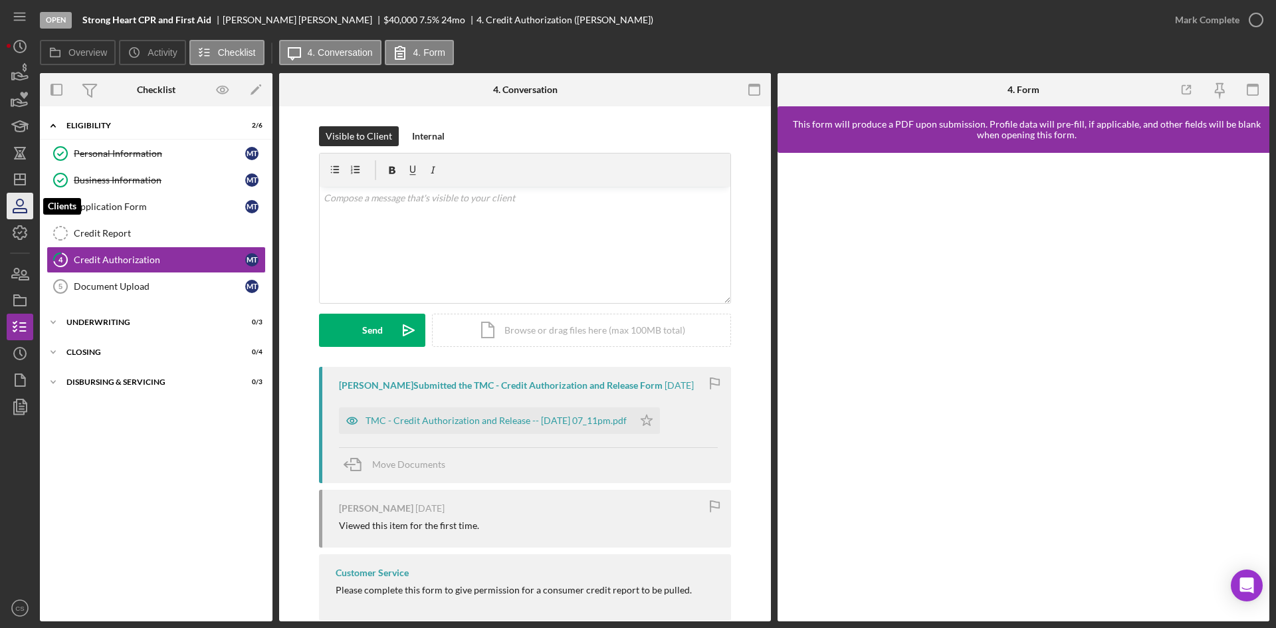
click at [20, 211] on icon "button" at bounding box center [19, 205] width 33 height 33
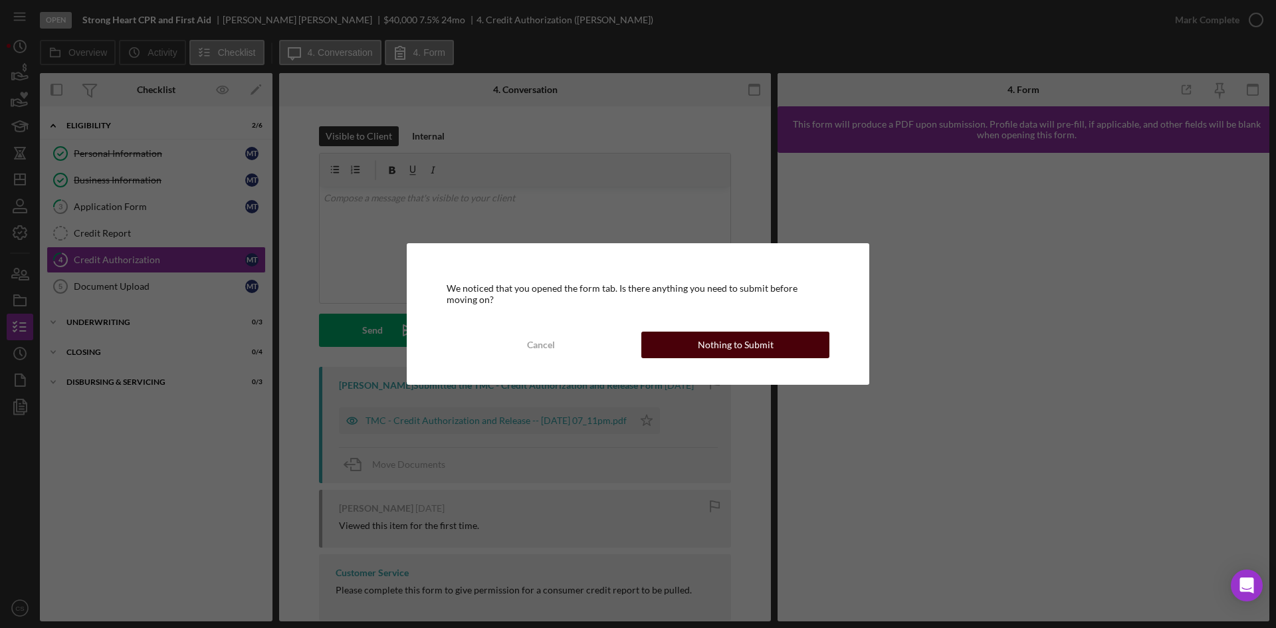
click at [768, 357] on div "Nothing to Submit" at bounding box center [736, 345] width 76 height 27
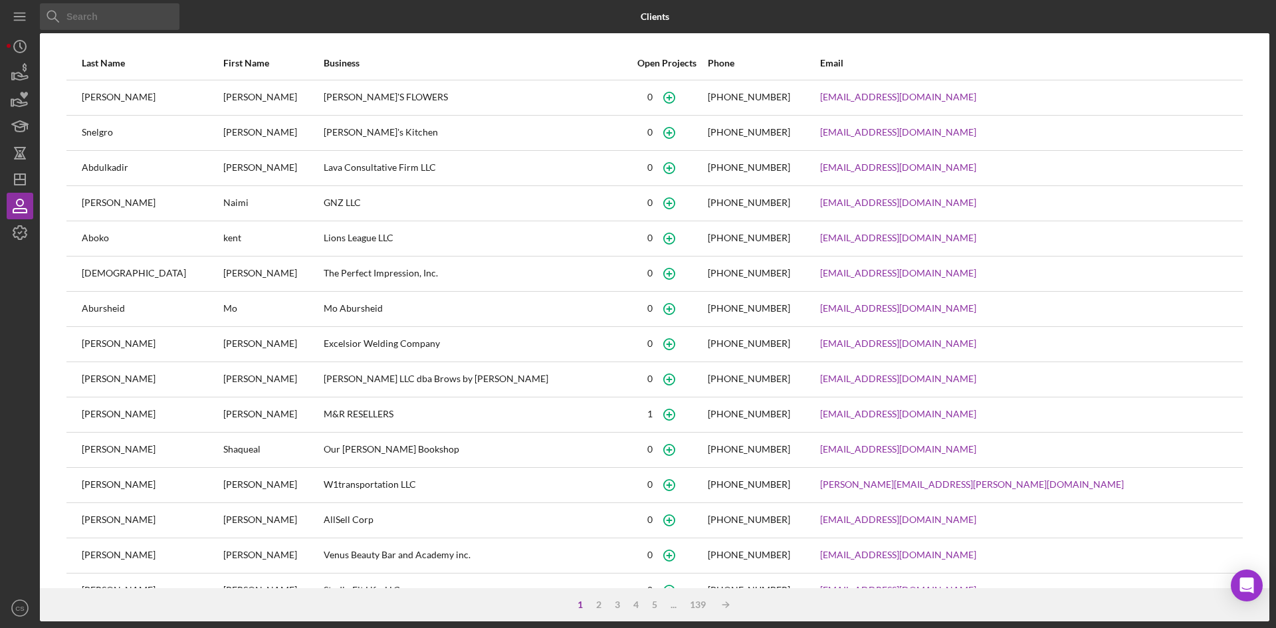
click at [110, 13] on input at bounding box center [110, 16] width 140 height 27
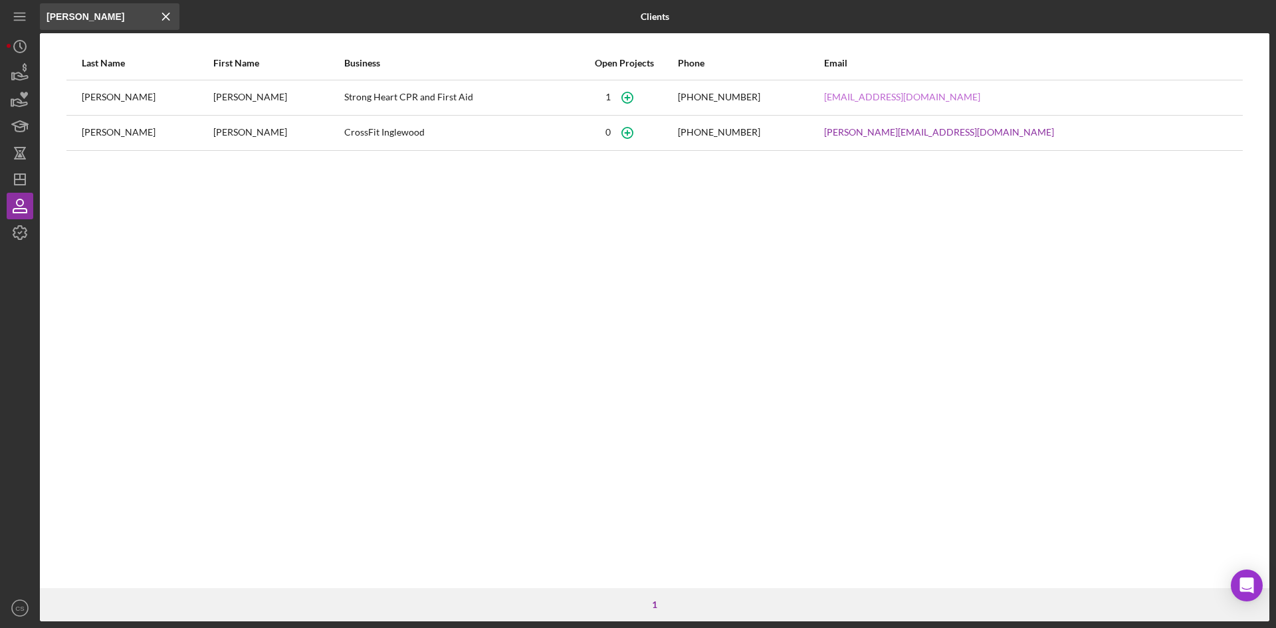
type input "michelle tay"
click at [14, 84] on icon "button" at bounding box center [19, 72] width 33 height 33
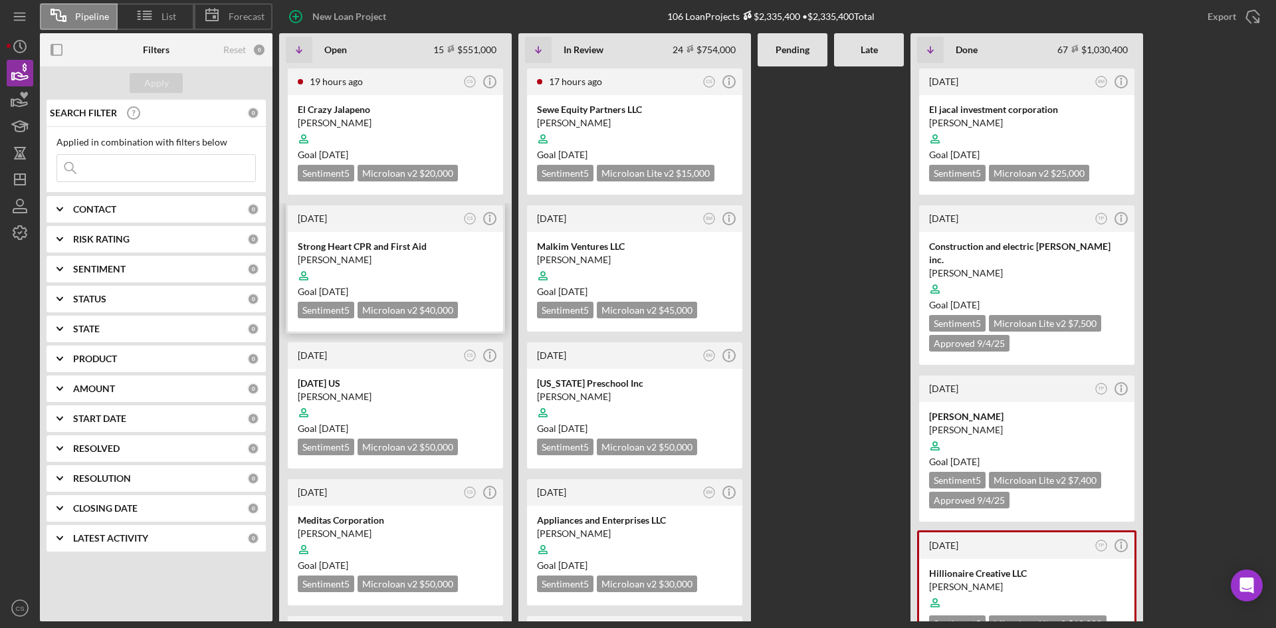
click at [407, 264] on div at bounding box center [395, 275] width 195 height 25
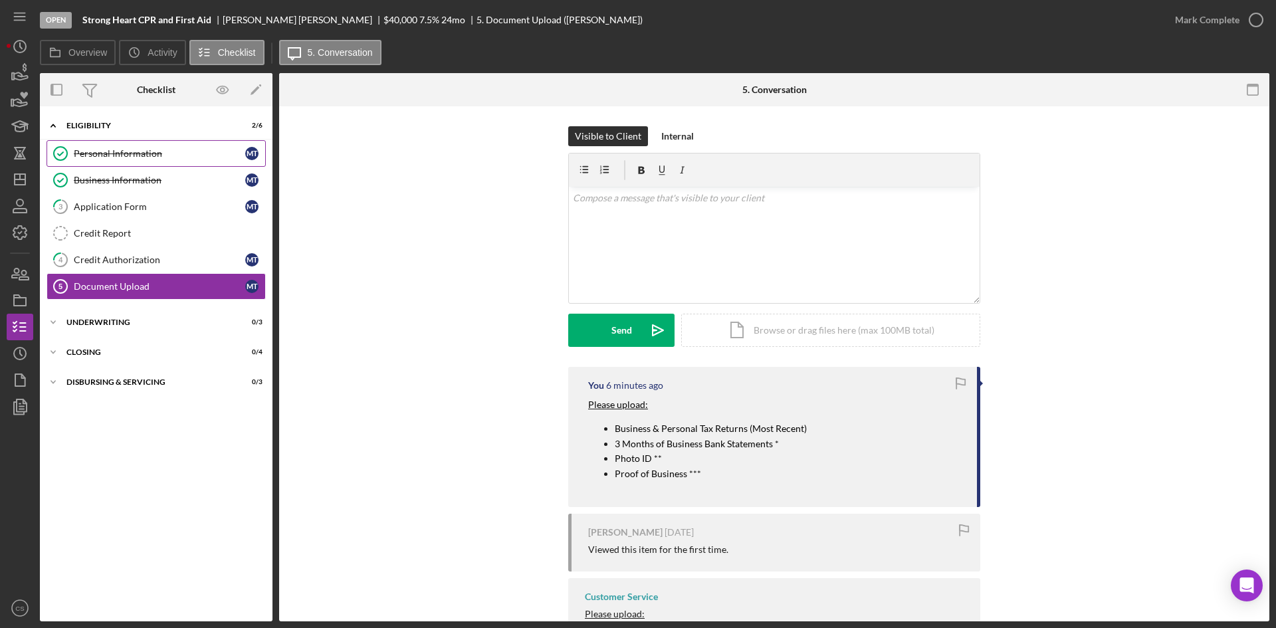
click at [130, 159] on div "Personal Information" at bounding box center [159, 153] width 171 height 11
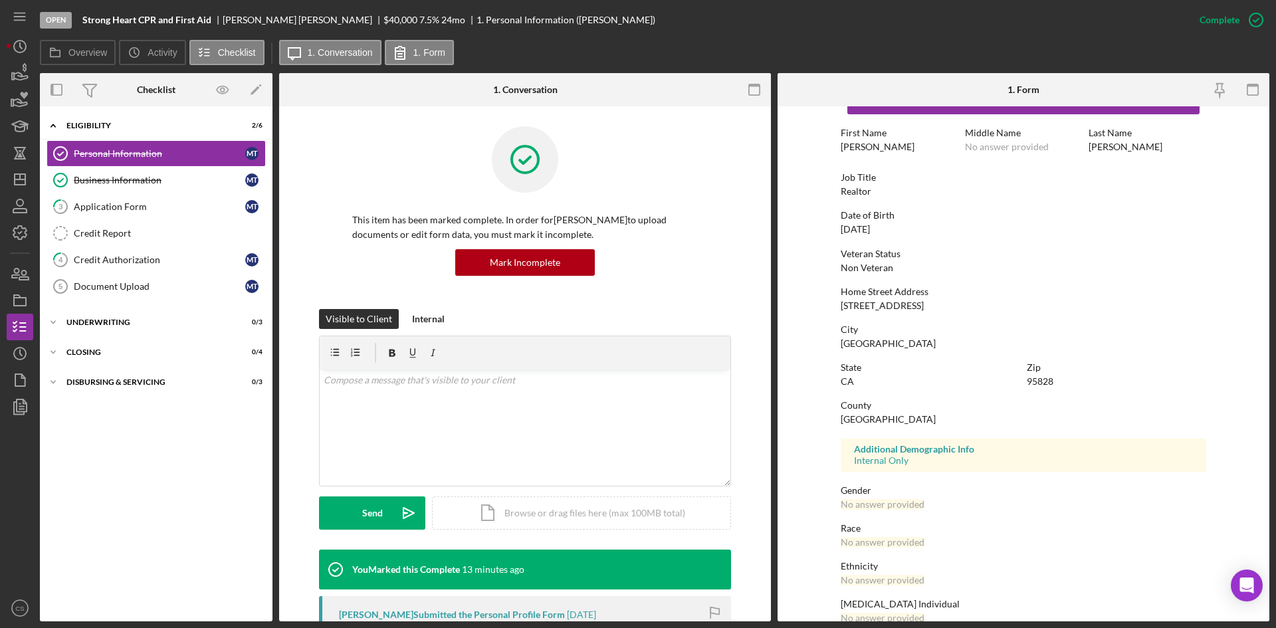
scroll to position [105, 0]
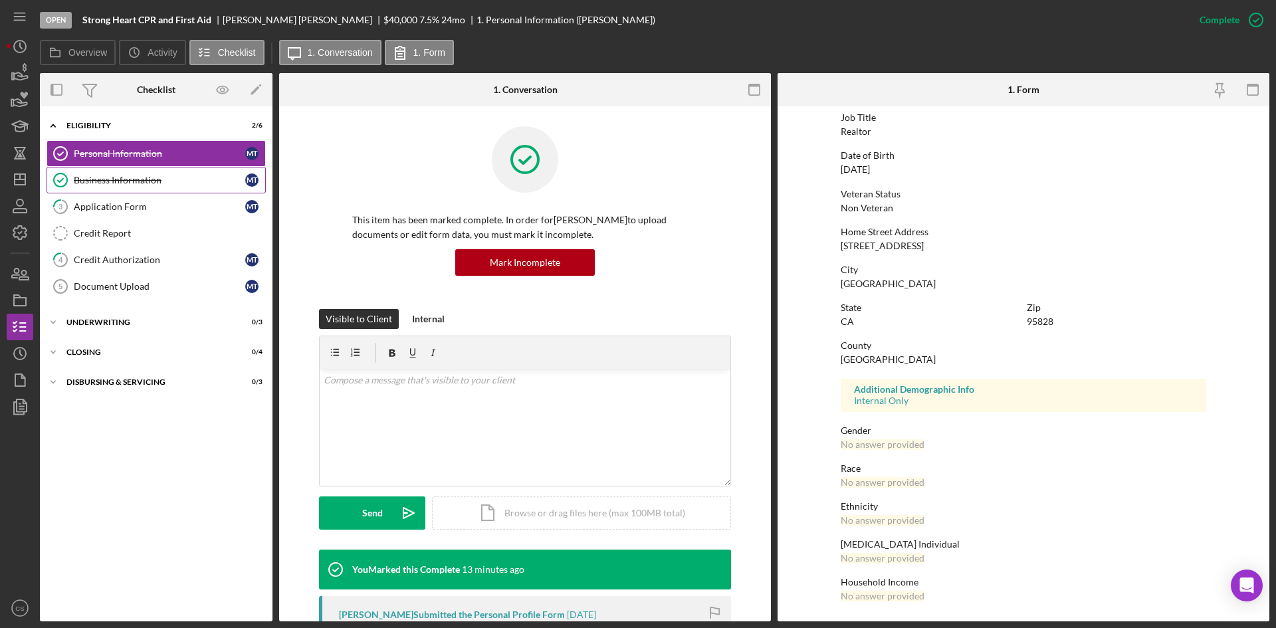
click at [187, 171] on link "Business Information Business Information M T" at bounding box center [156, 180] width 219 height 27
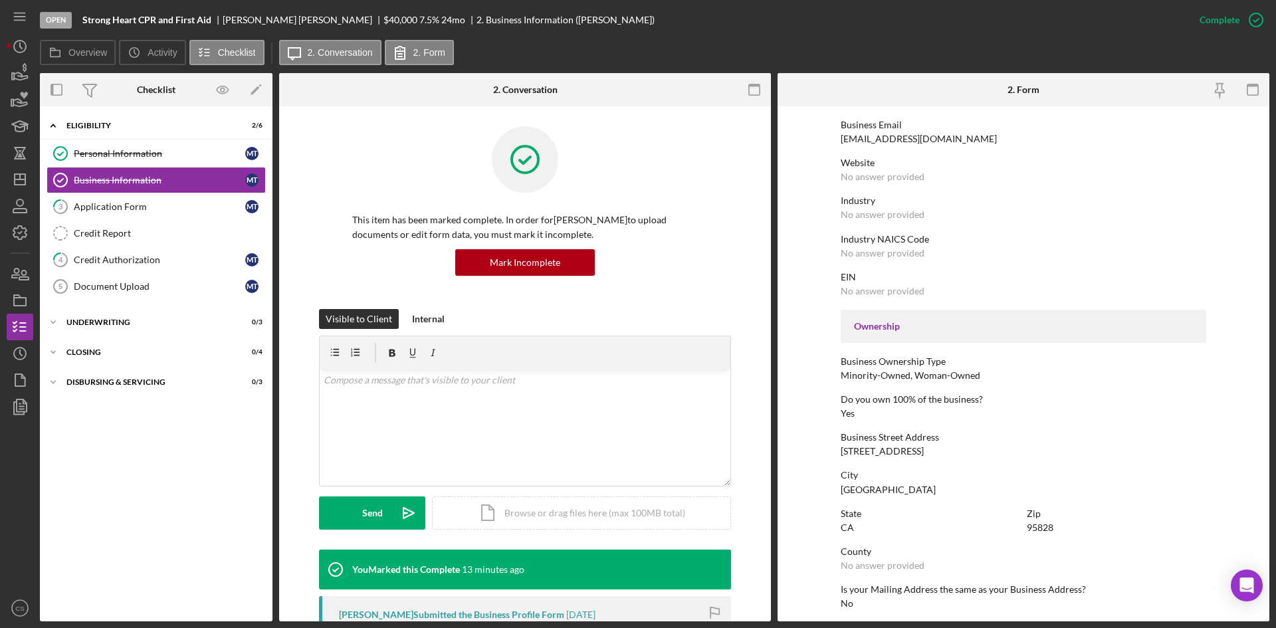
scroll to position [266, 0]
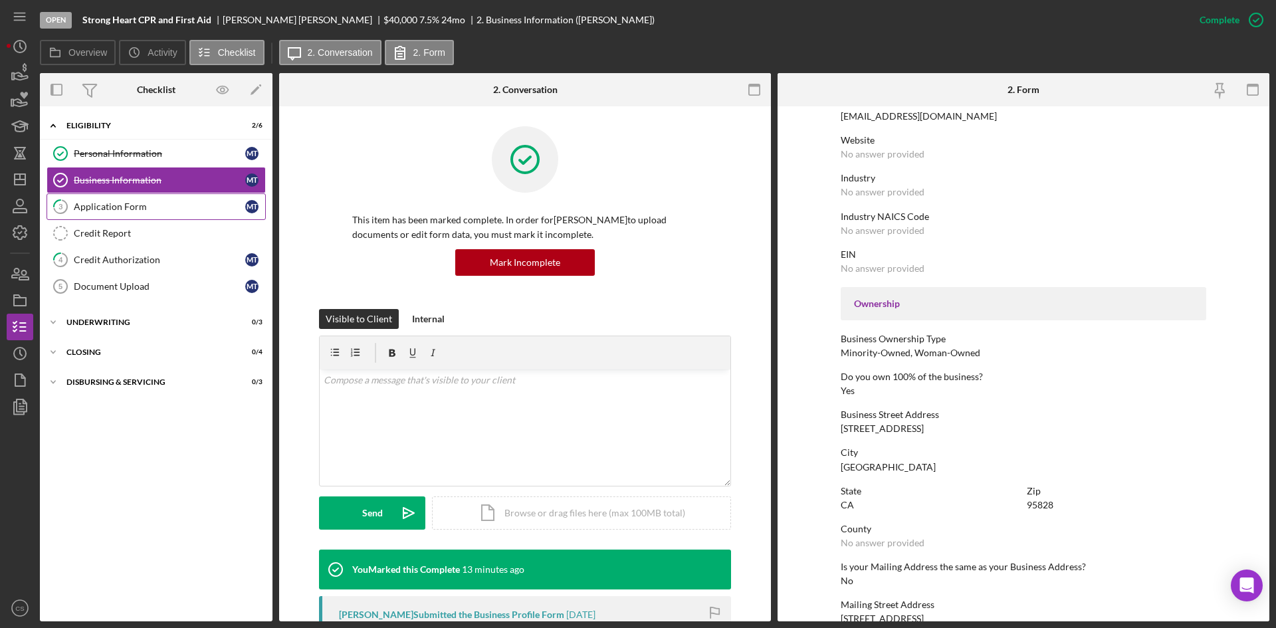
click at [195, 214] on link "3 Application Form M T" at bounding box center [156, 206] width 219 height 27
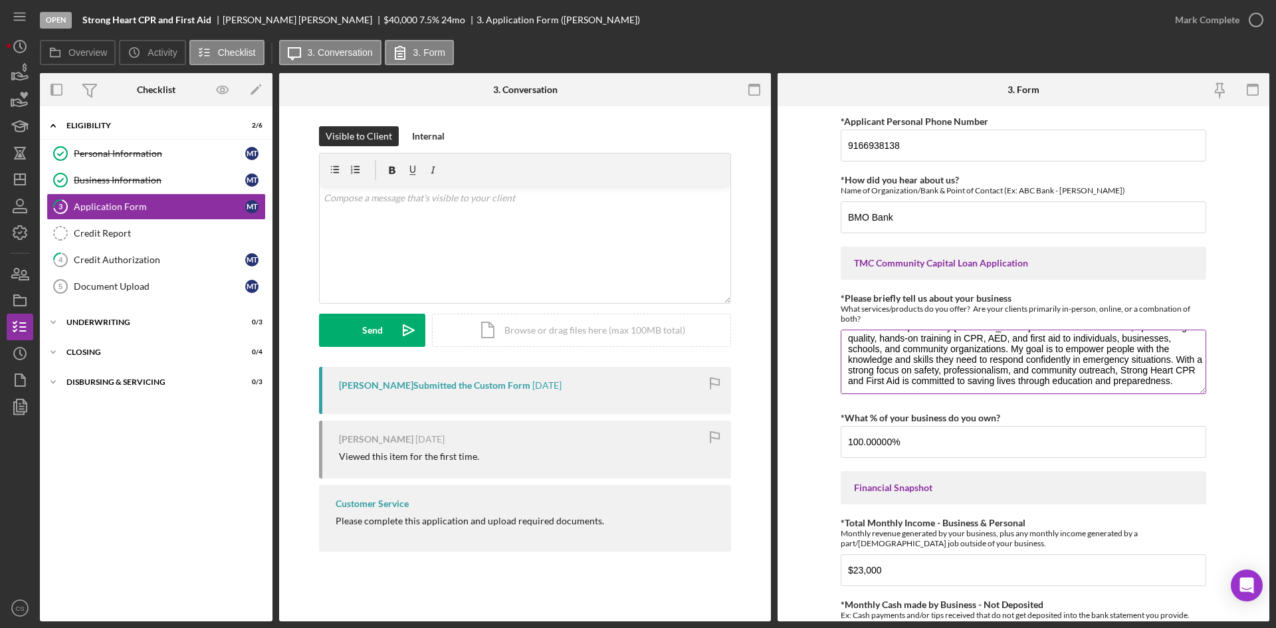
scroll to position [43, 0]
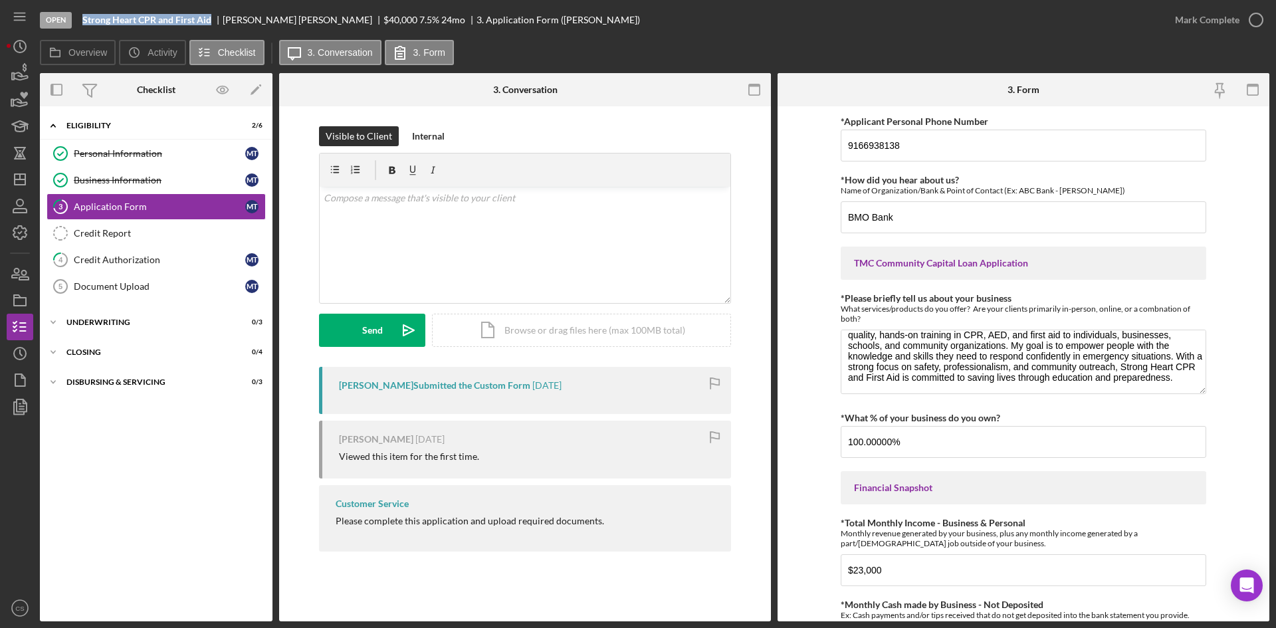
drag, startPoint x: 211, startPoint y: 17, endPoint x: 83, endPoint y: 23, distance: 127.7
click at [83, 23] on b "Strong Heart CPR and First Aid" at bounding box center [146, 20] width 129 height 11
copy b "Strong Heart CPR and First Aid"
click at [649, 129] on div "Visible to Client Internal" at bounding box center [525, 136] width 412 height 20
click at [25, 104] on icon "button" at bounding box center [19, 99] width 33 height 33
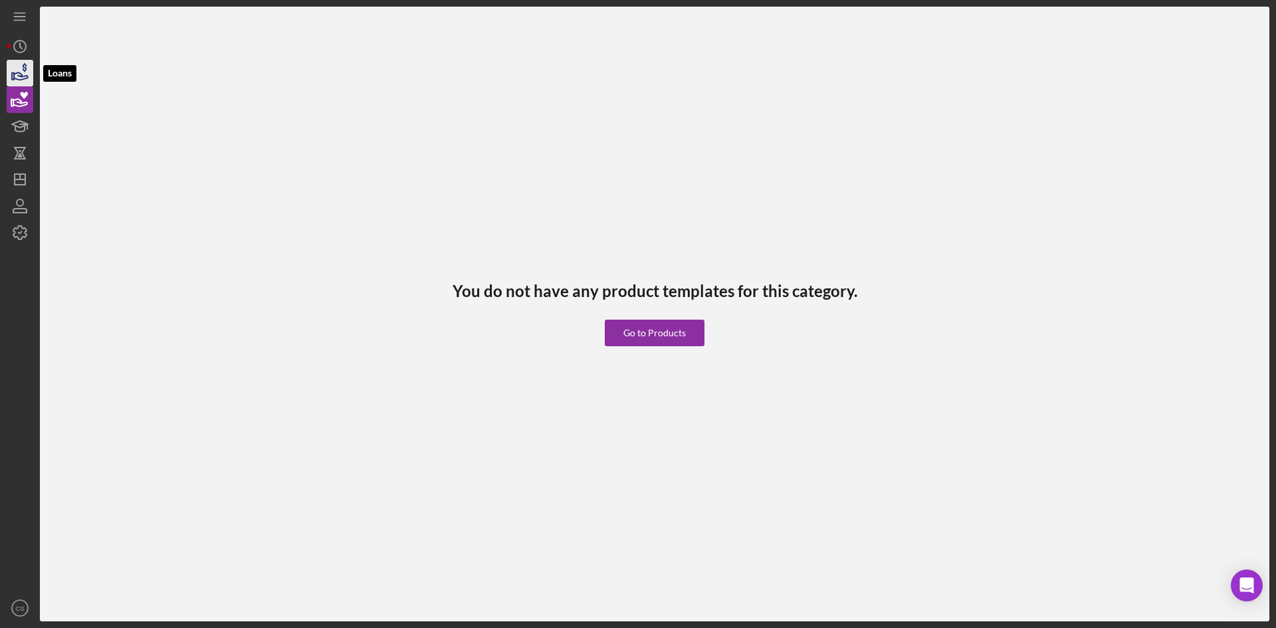
click at [23, 80] on icon "button" at bounding box center [19, 72] width 33 height 33
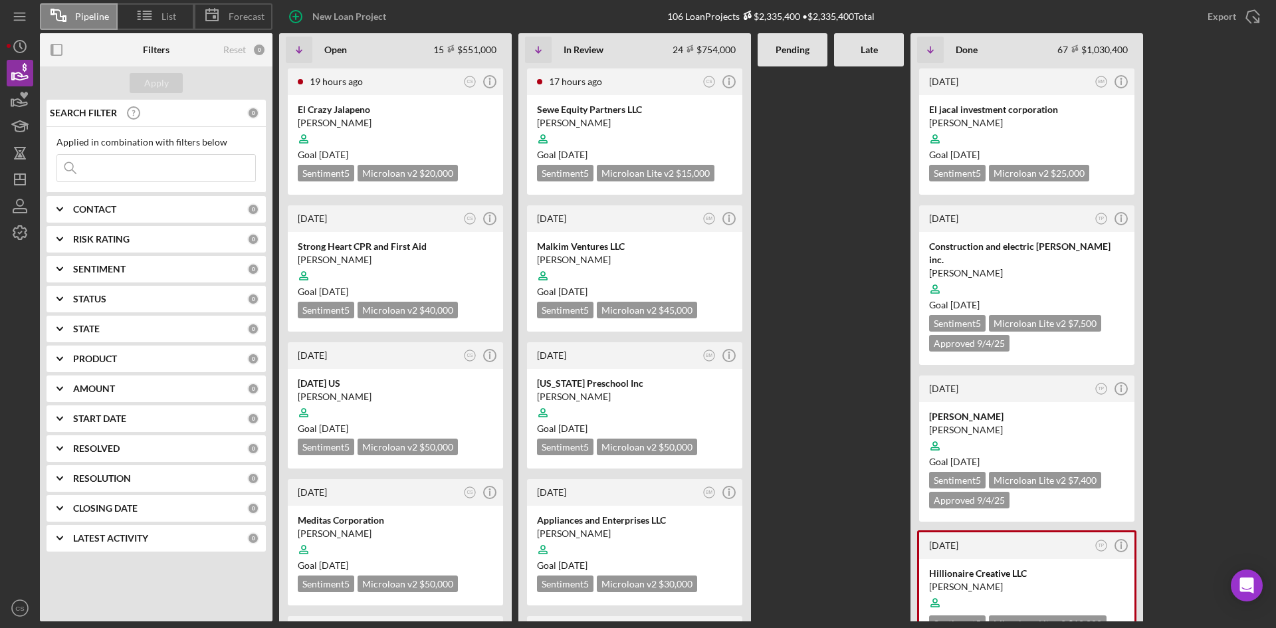
click at [107, 171] on input at bounding box center [156, 168] width 198 height 27
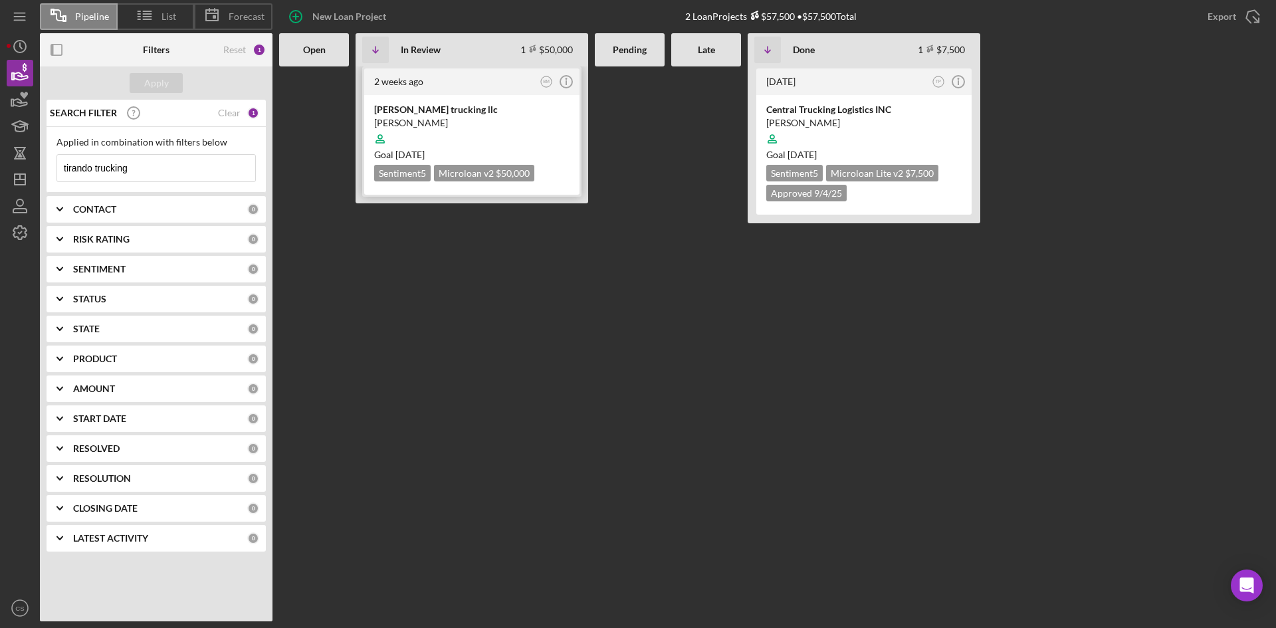
type input "tirando trucking"
click at [470, 116] on div "[PERSON_NAME]" at bounding box center [471, 122] width 195 height 13
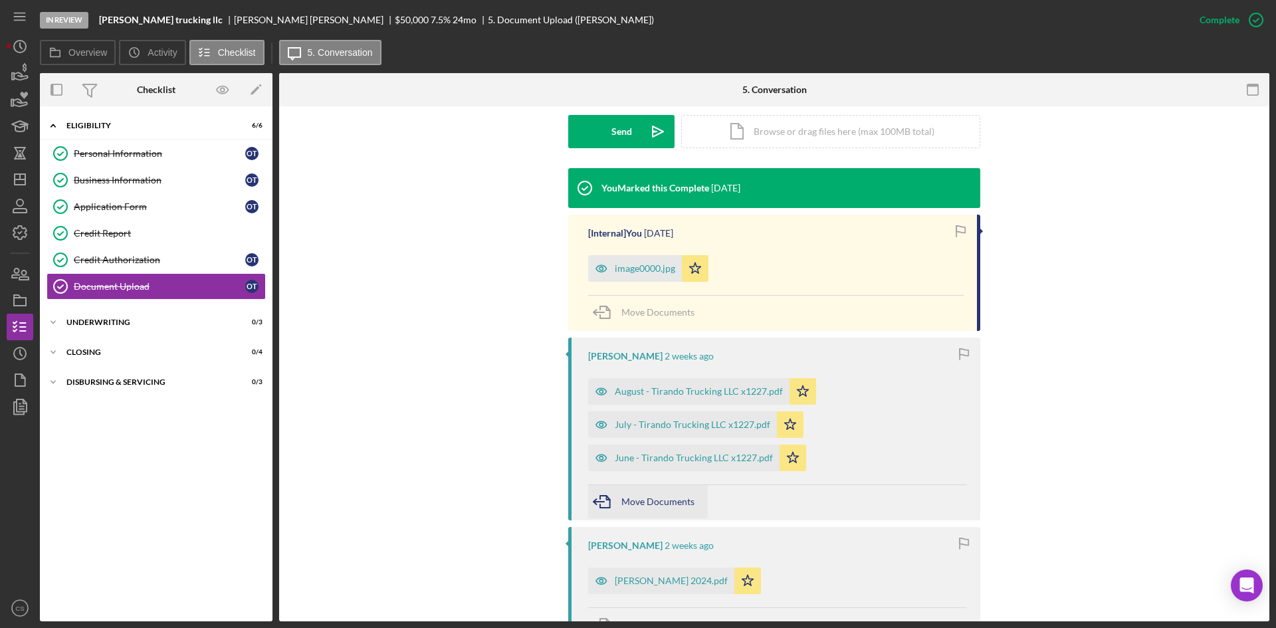
scroll to position [465, 0]
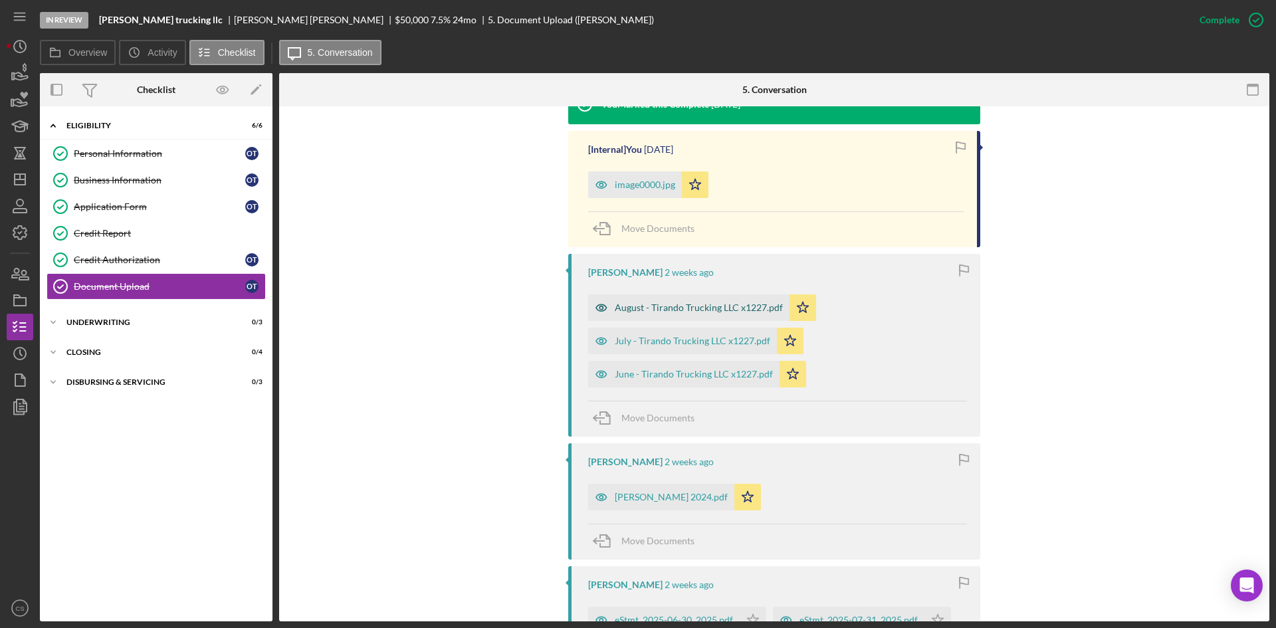
click at [717, 298] on div "August - Tirando Trucking LLC x1227.pdf" at bounding box center [688, 307] width 201 height 27
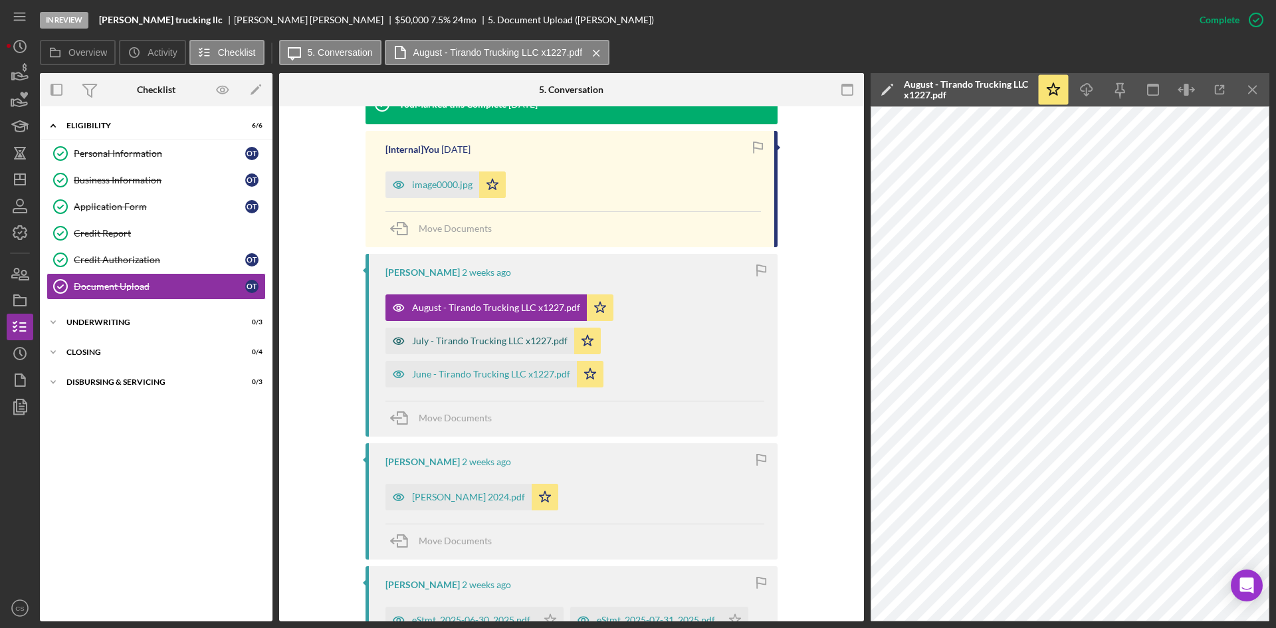
click at [511, 338] on div "July - Tirando Trucking LLC x1227.pdf" at bounding box center [489, 340] width 155 height 11
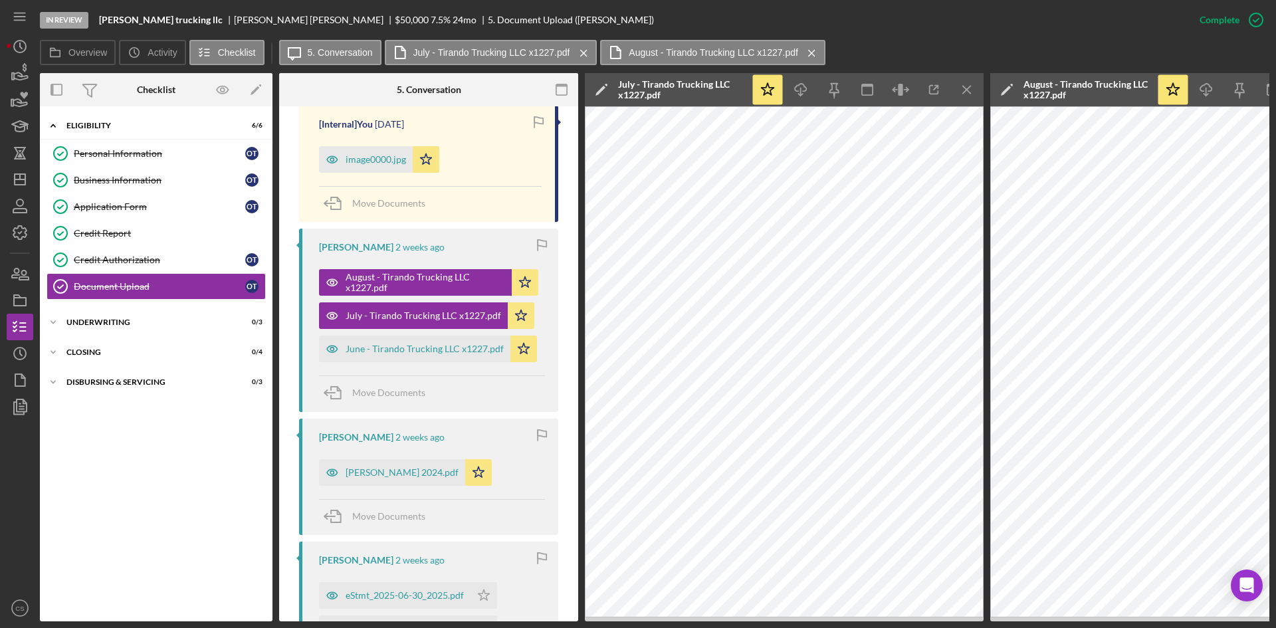
scroll to position [482, 0]
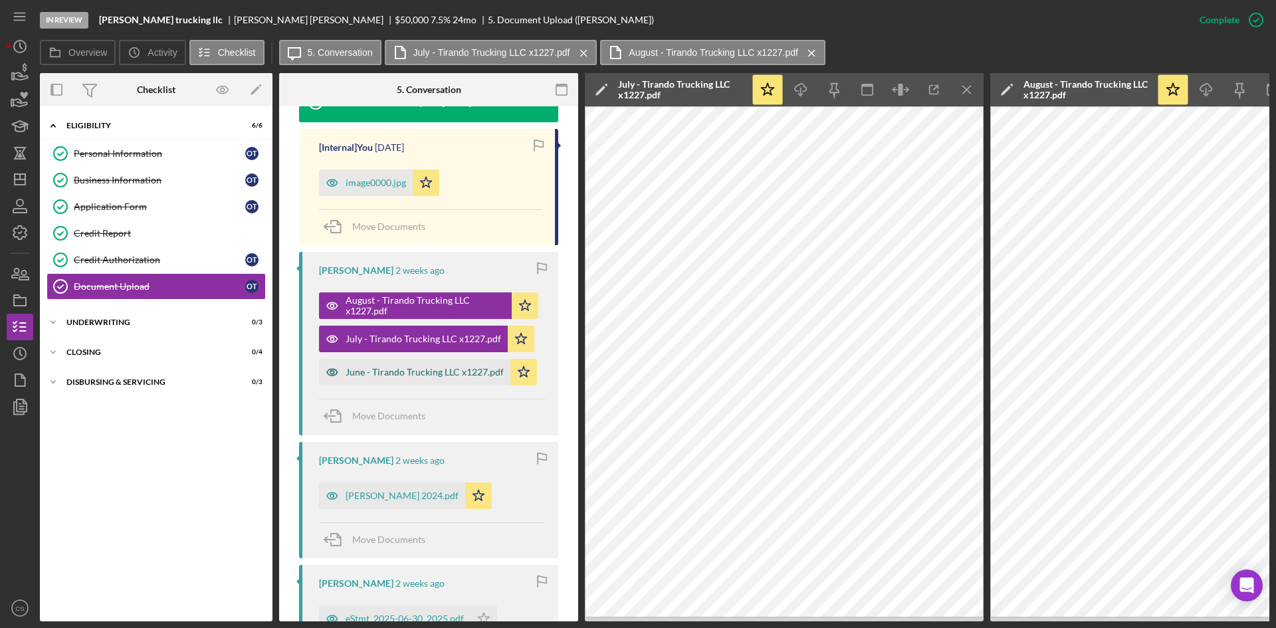
click at [466, 367] on div "June - Tirando Trucking LLC x1227.pdf" at bounding box center [424, 372] width 158 height 11
